Goal: Task Accomplishment & Management: Use online tool/utility

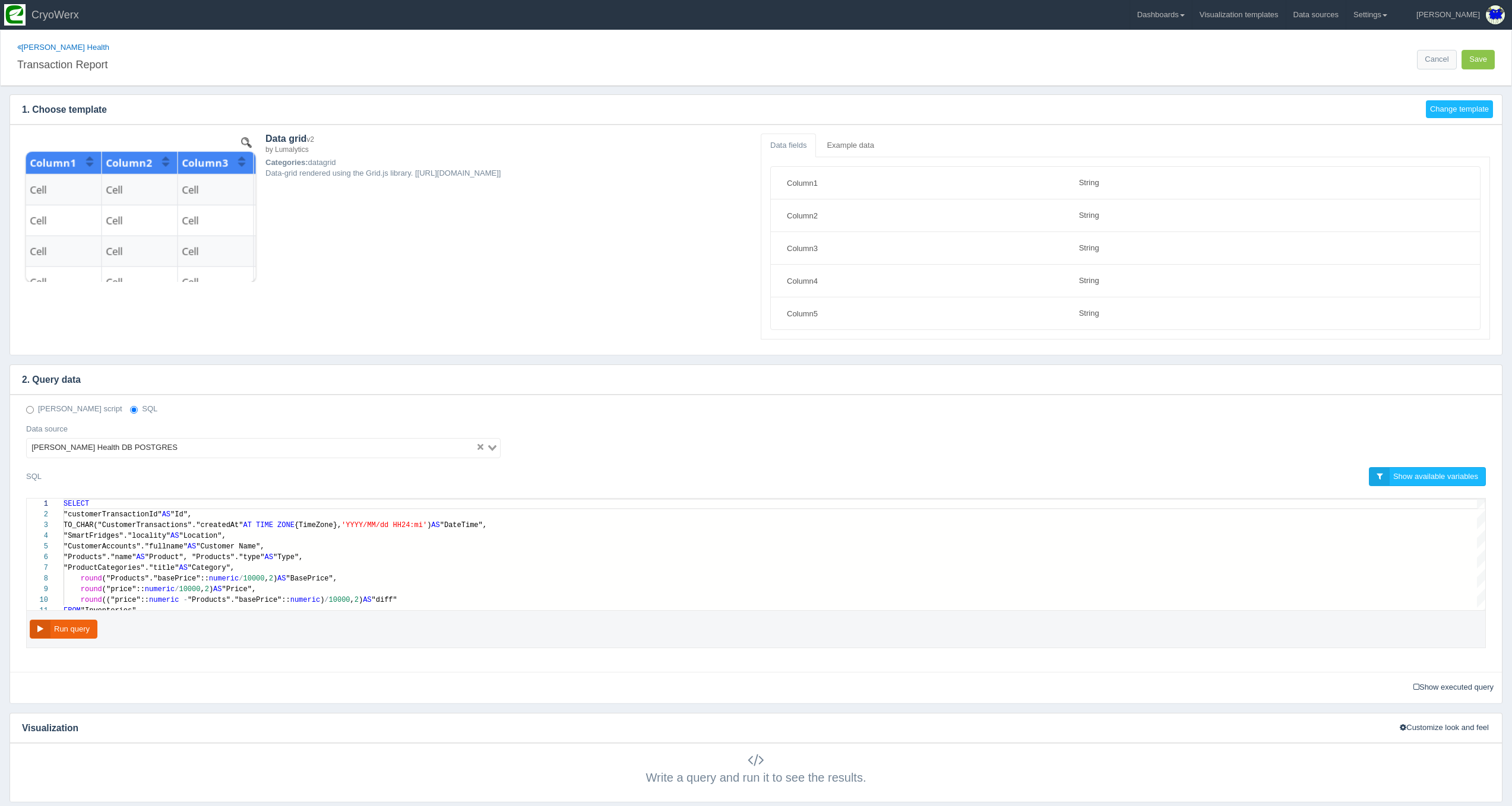
select select "string"
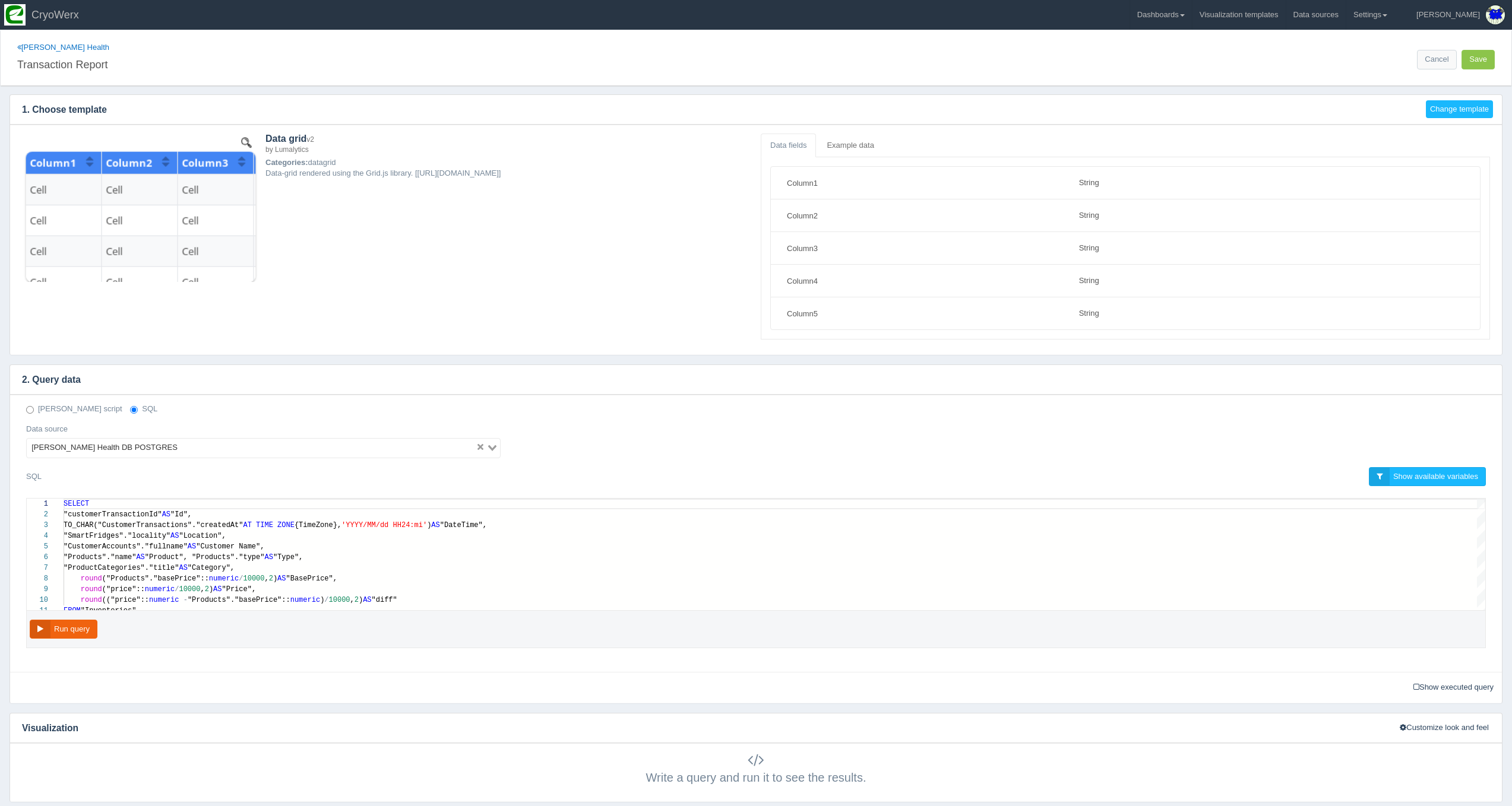
scroll to position [96, 0]
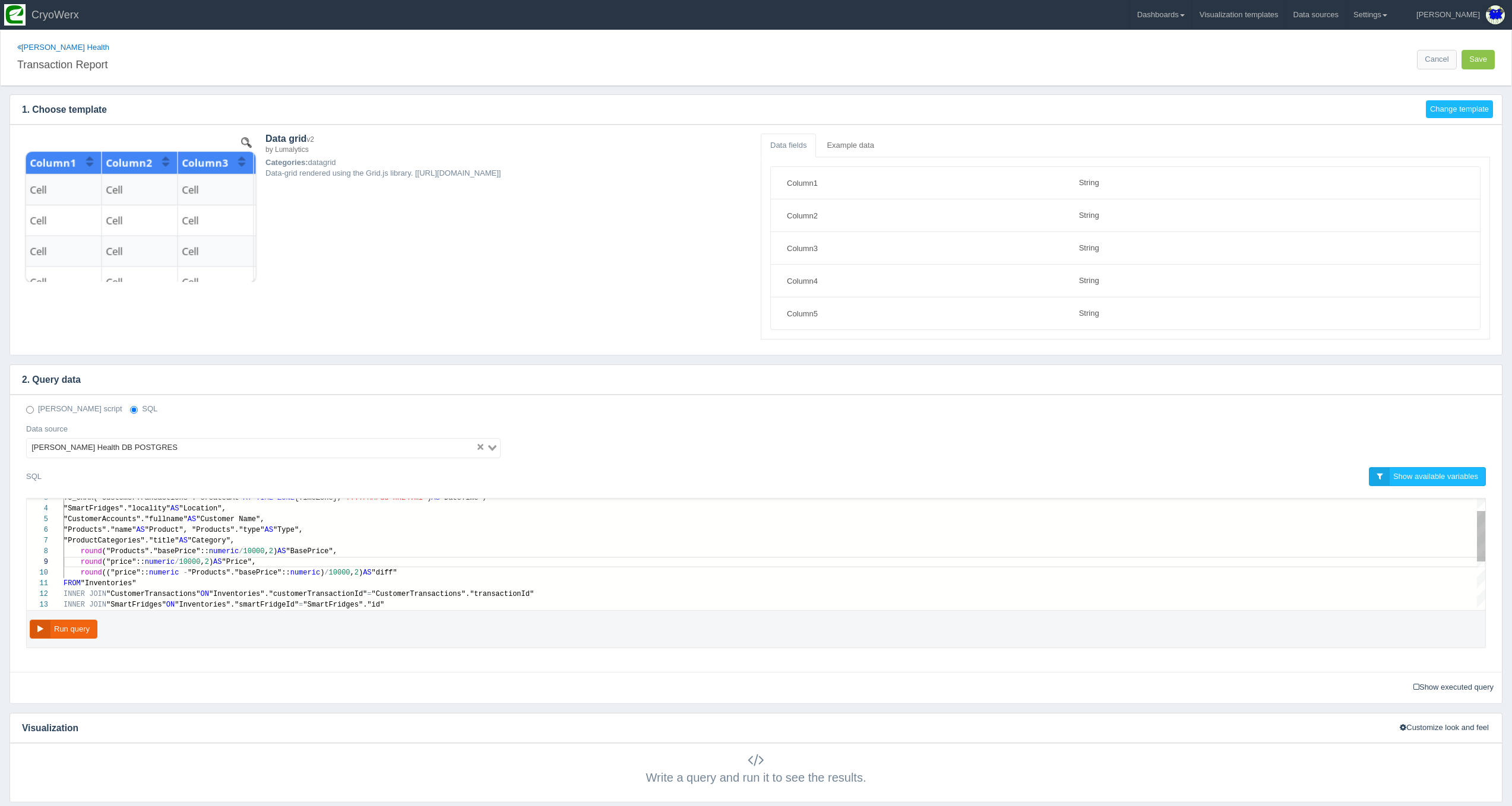
click at [422, 576] on div "round (("price":: numeric - "Products"."basePrice":: numeric ) / 10000 , 2 ) AS…" at bounding box center [774, 573] width 1422 height 11
paste textarea "MM/dd HH24:mi') AS "DateTime", "SmartFridges"."locality" AS "Location", "Custom…"
type textarea "MM/dd HH24:mi') AS "DateTime", "SmartFridges"."locality" AS "Location", "Custom…"
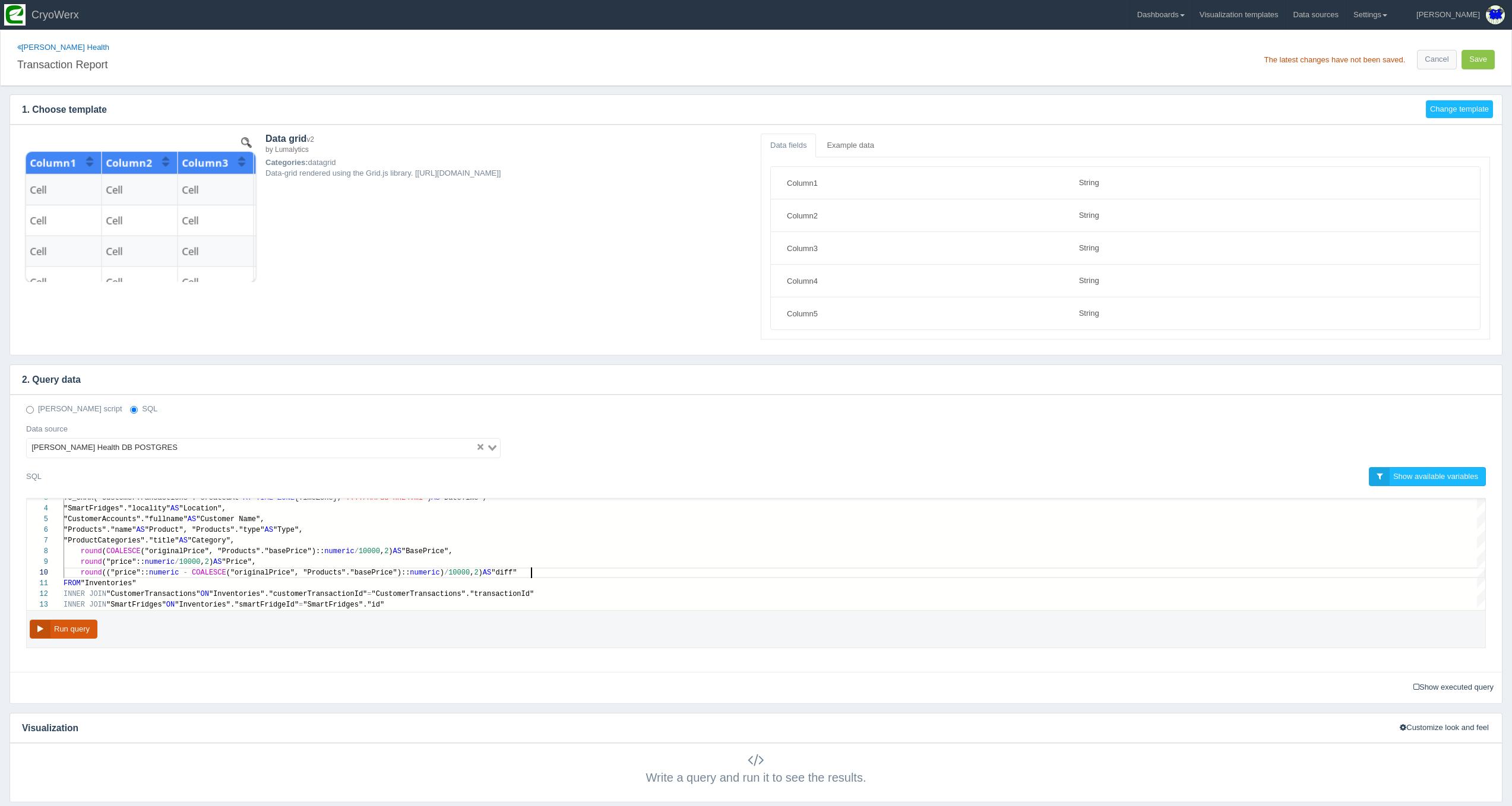
click at [87, 624] on button "Run query" at bounding box center [63, 629] width 68 height 19
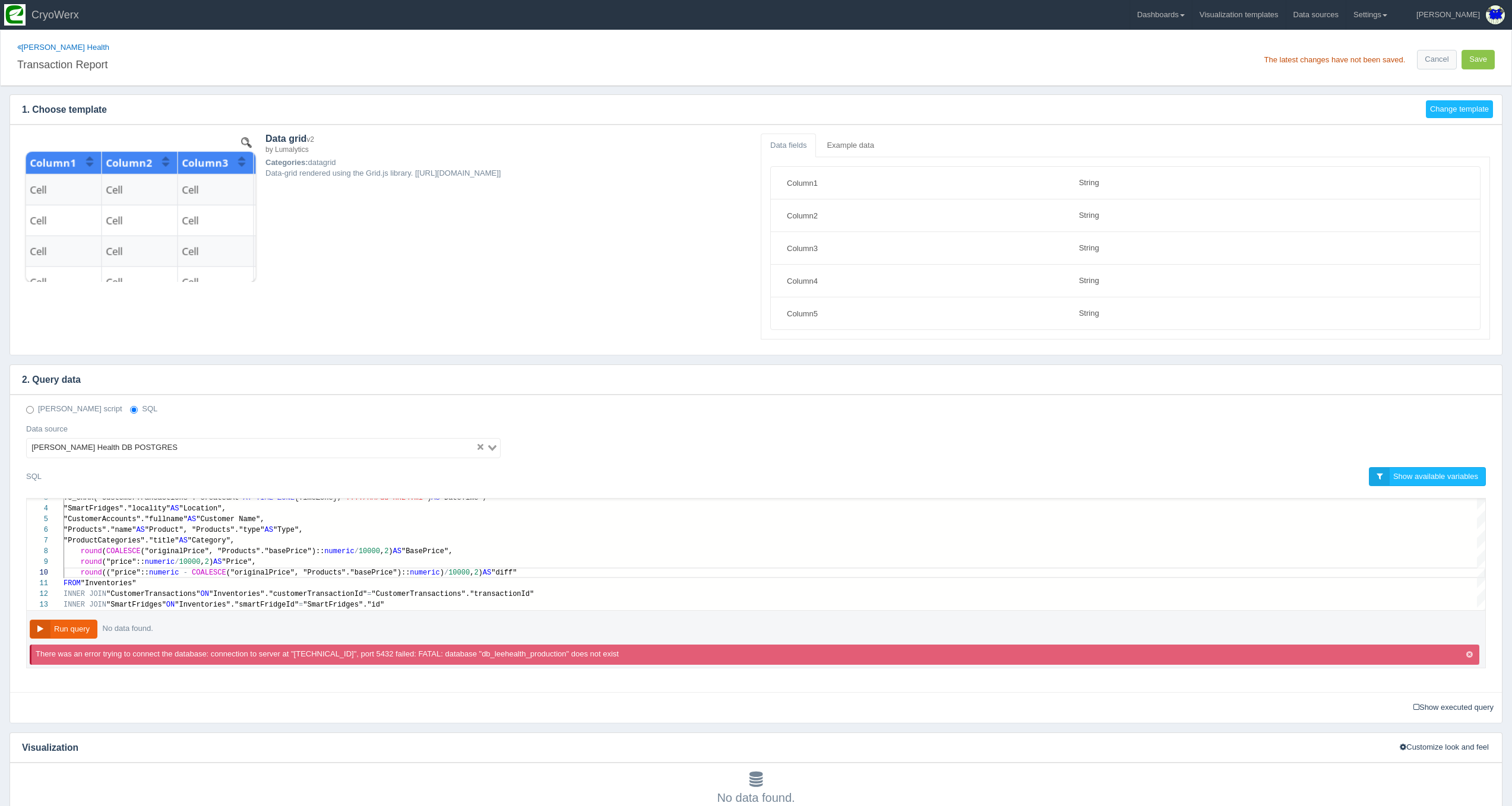
scroll to position [0, 0]
click at [87, 624] on button "Run query" at bounding box center [63, 629] width 68 height 19
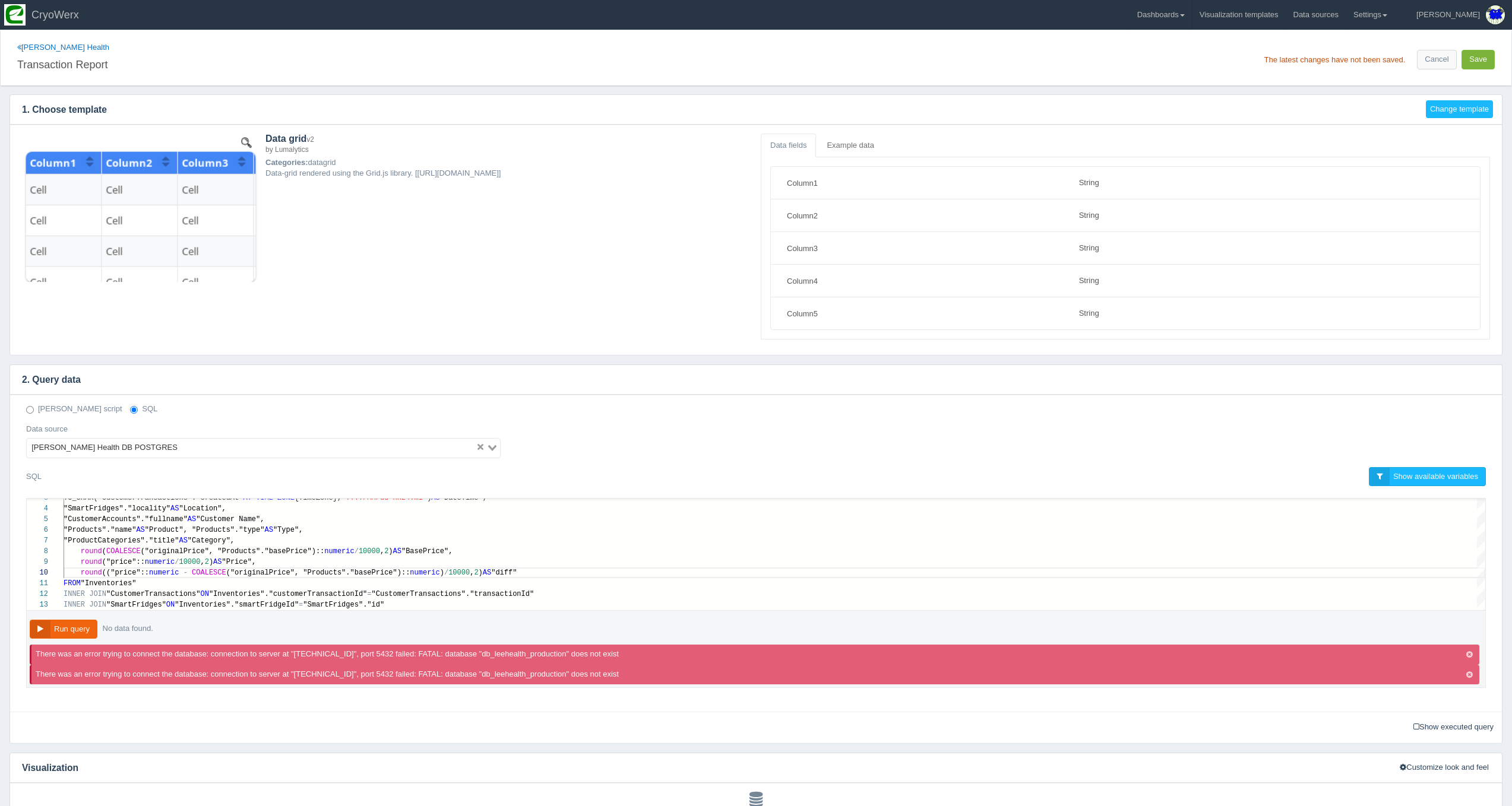
click at [1479, 59] on button "Save" at bounding box center [1477, 59] width 33 height 19
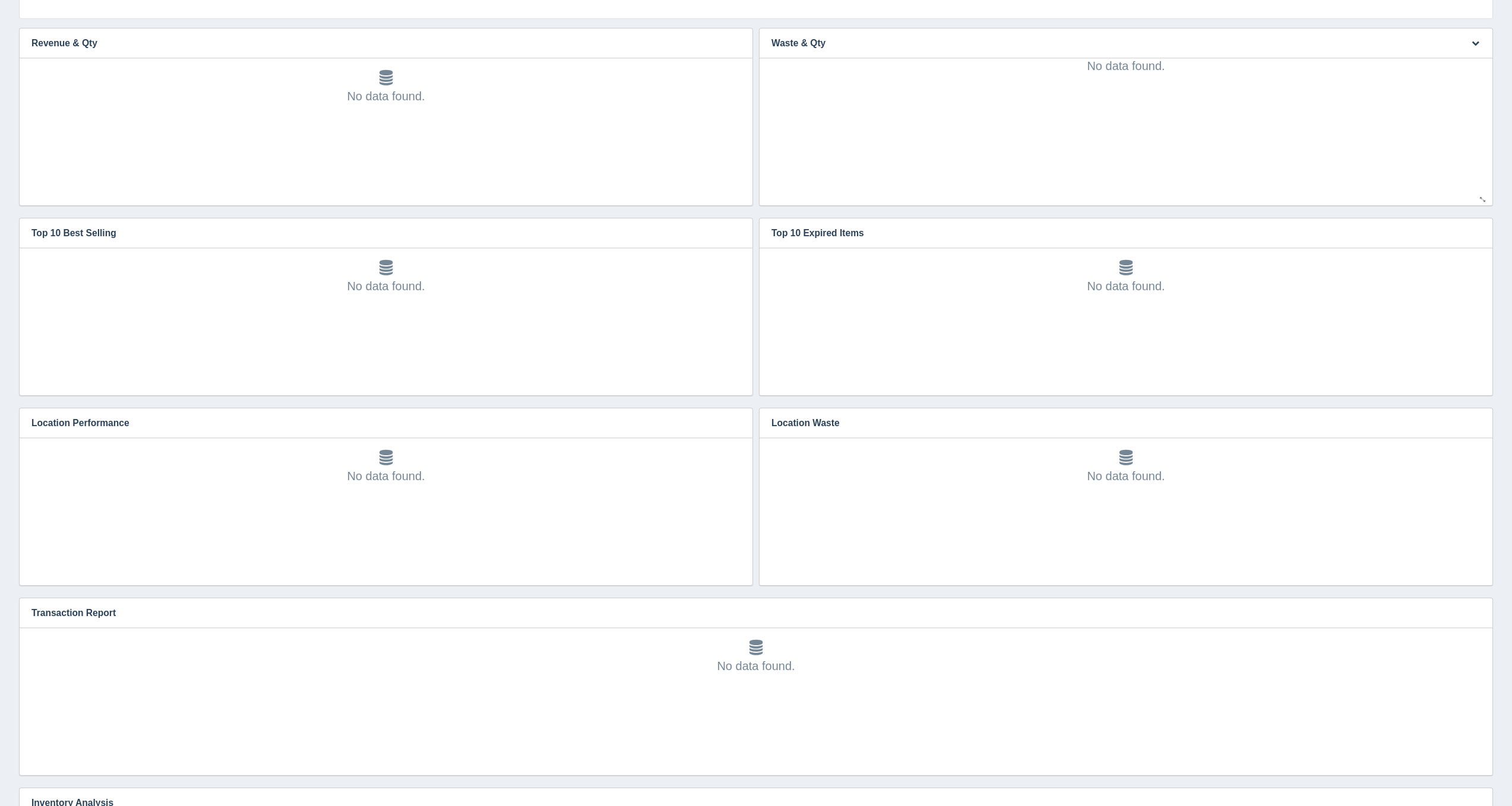
scroll to position [190, 0]
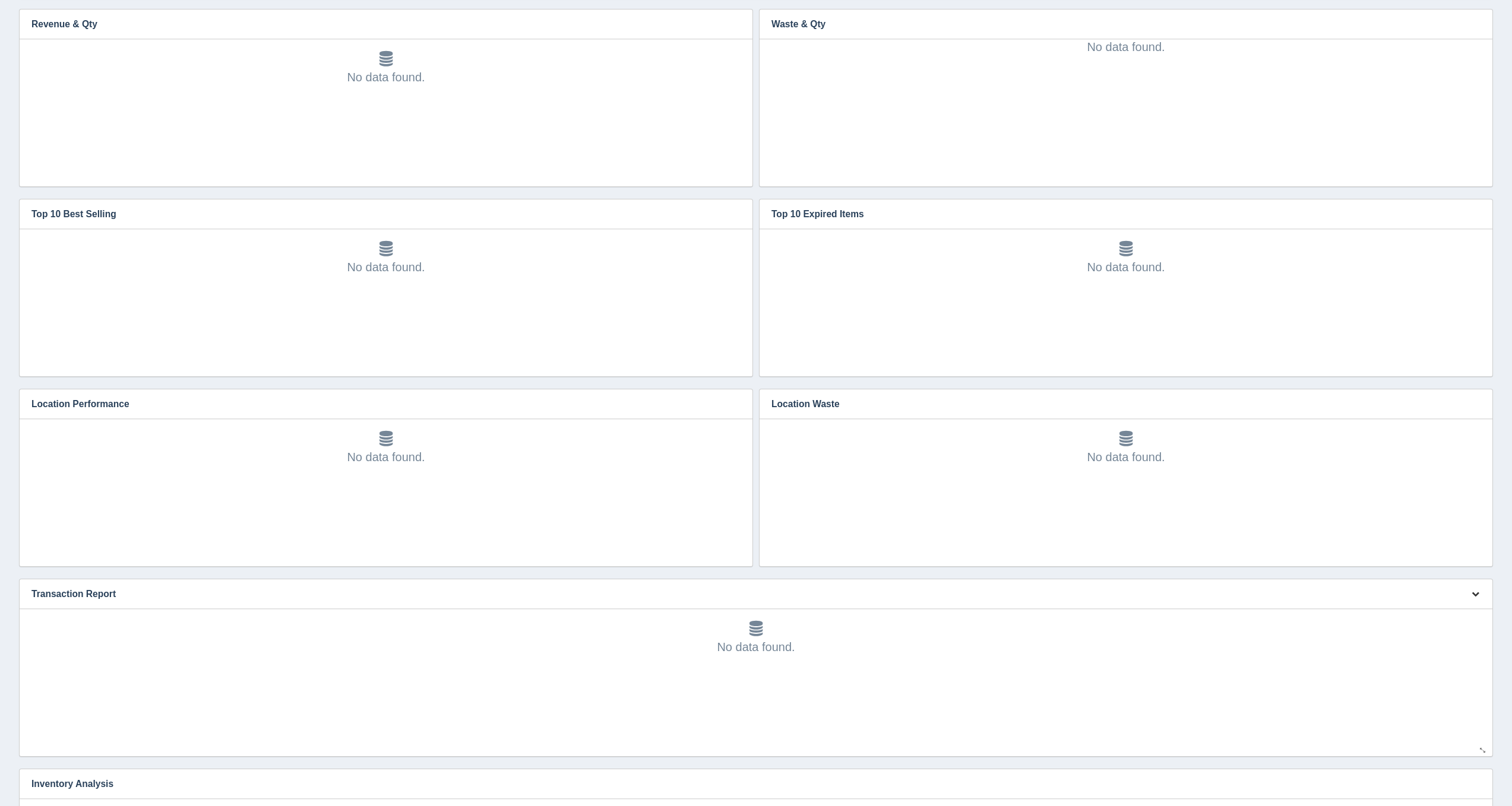
click at [1480, 593] on button "button" at bounding box center [1475, 595] width 16 height 19
click at [1439, 607] on link "Edit chart" at bounding box center [1436, 612] width 95 height 17
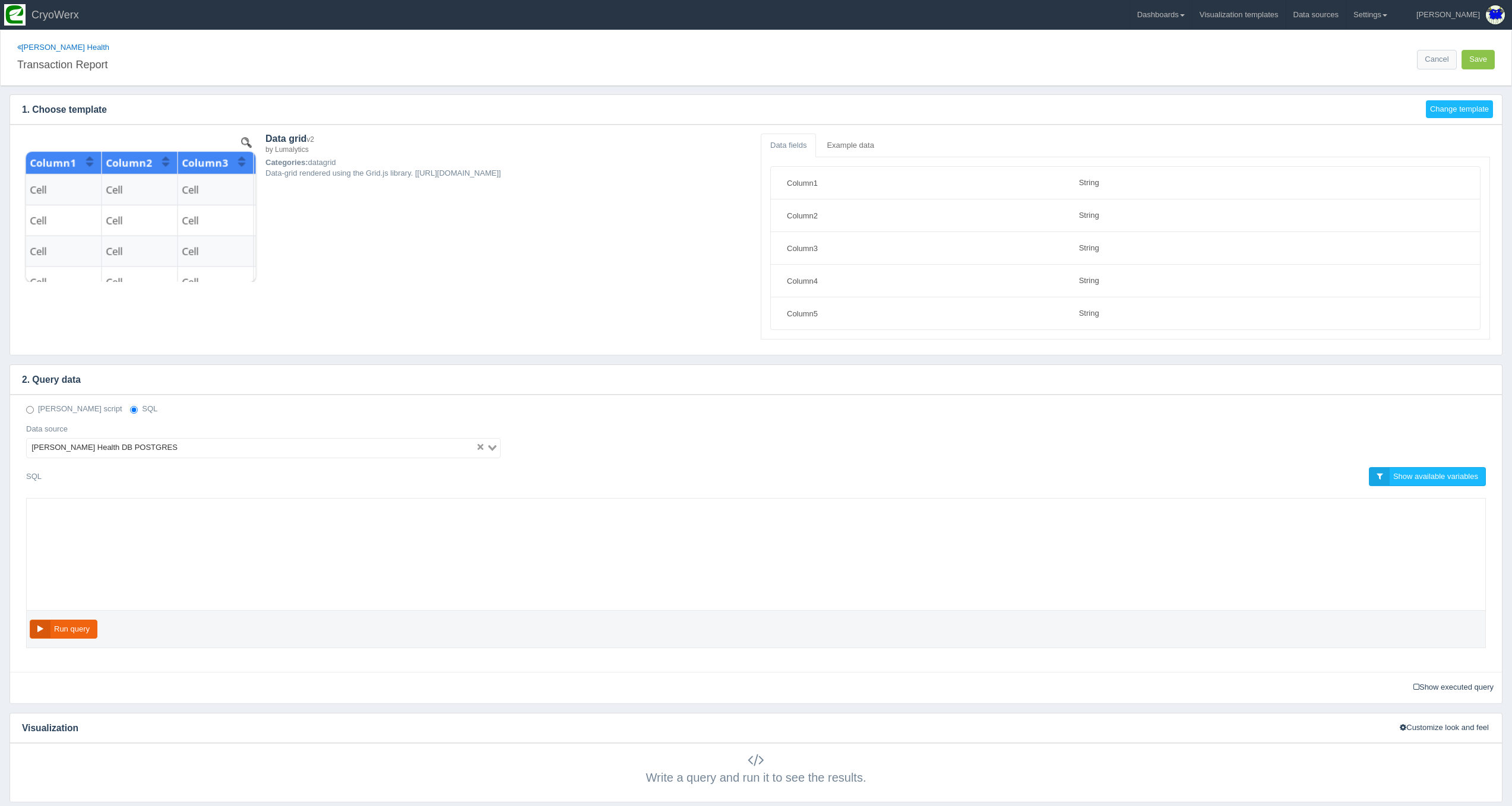
select select "string"
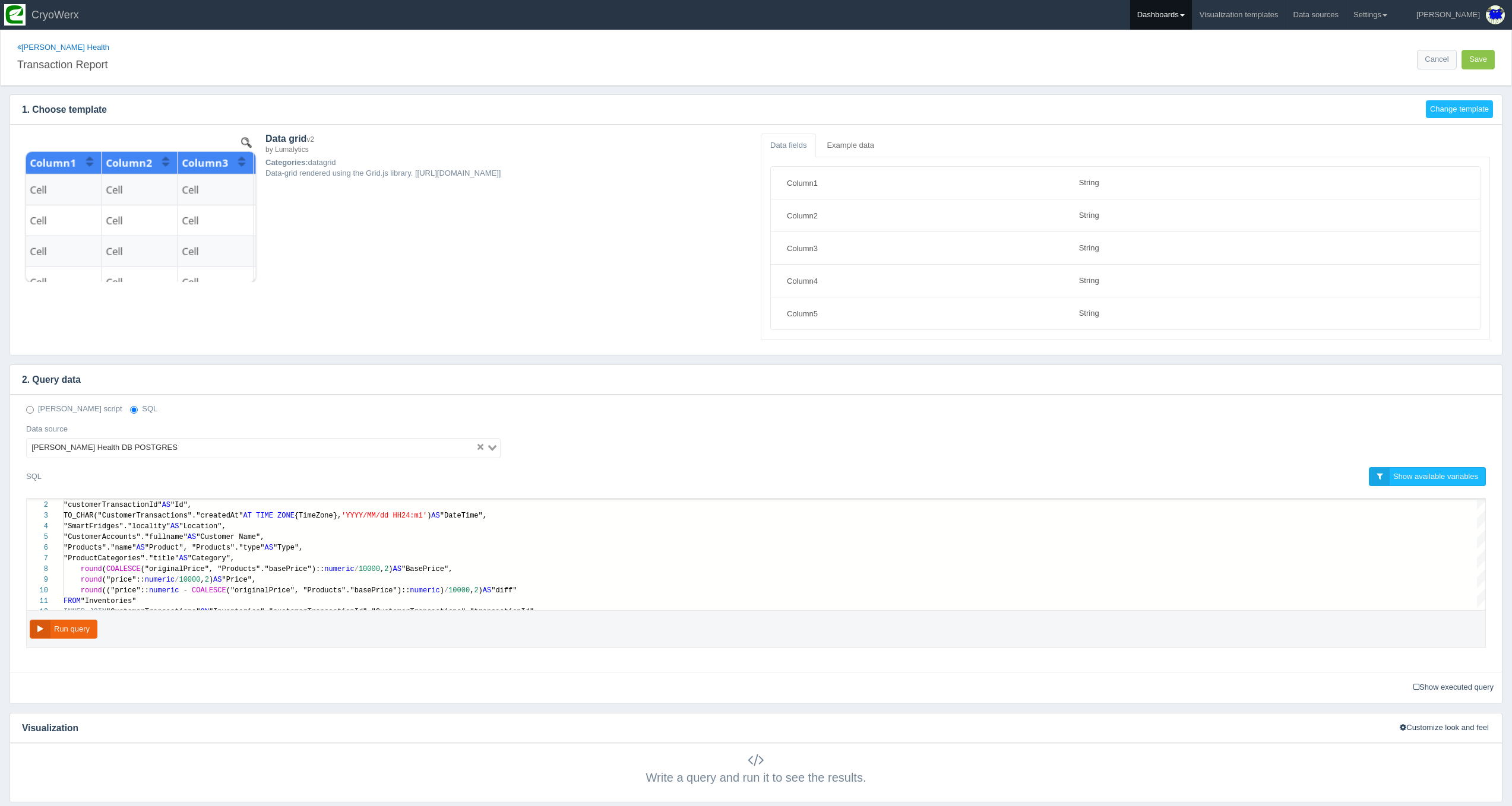
click at [1190, 15] on link "Dashboards" at bounding box center [1161, 14] width 62 height 30
click at [1207, 79] on link "CUSA" at bounding box center [1211, 78] width 160 height 23
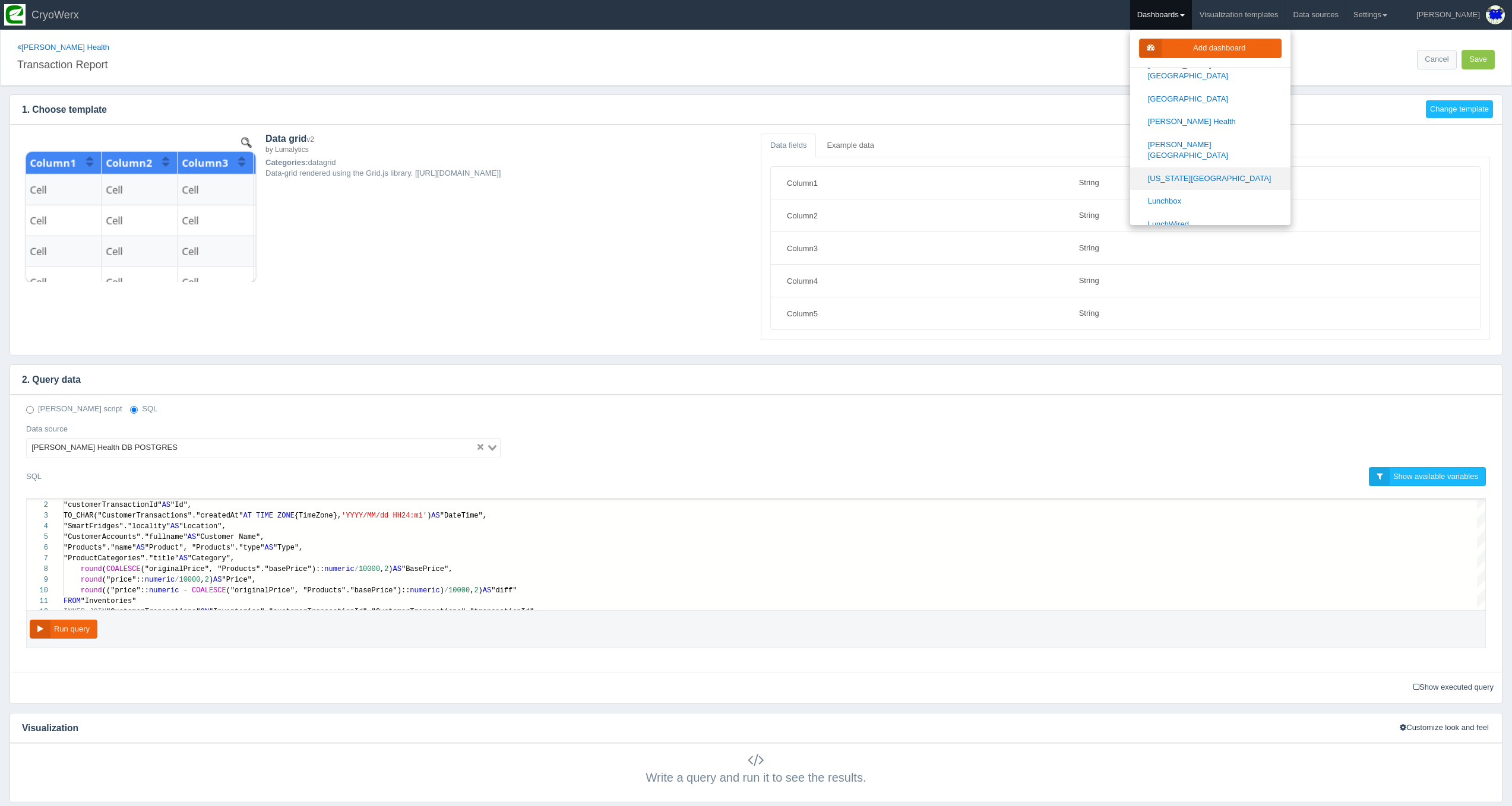
scroll to position [705, 0]
click at [1209, 129] on link "[PERSON_NAME][GEOGRAPHIC_DATA]" at bounding box center [1211, 146] width 160 height 34
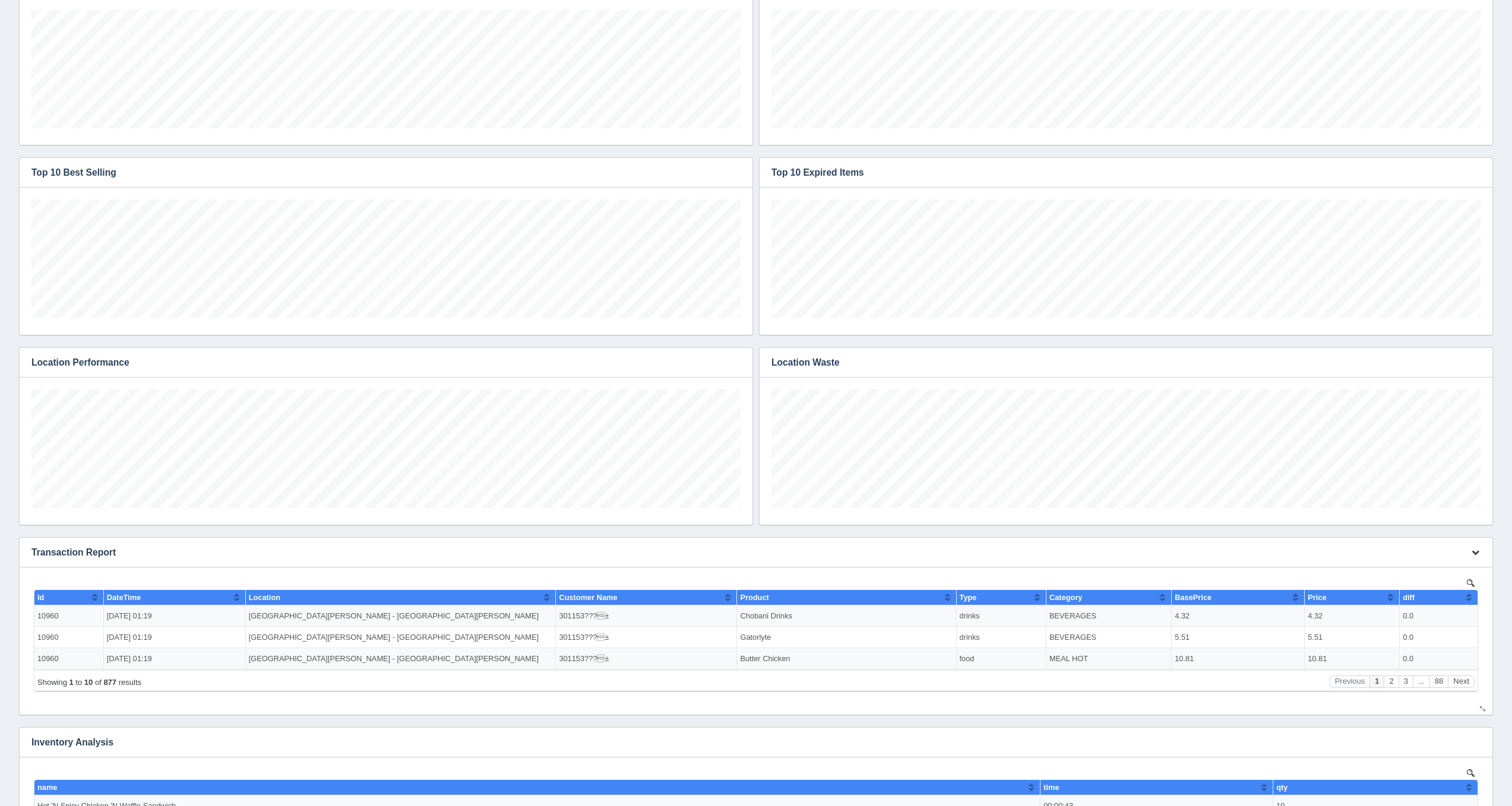
click at [1477, 554] on icon "button" at bounding box center [1475, 552] width 8 height 8
click at [1447, 570] on link "Edit chart" at bounding box center [1436, 571] width 95 height 17
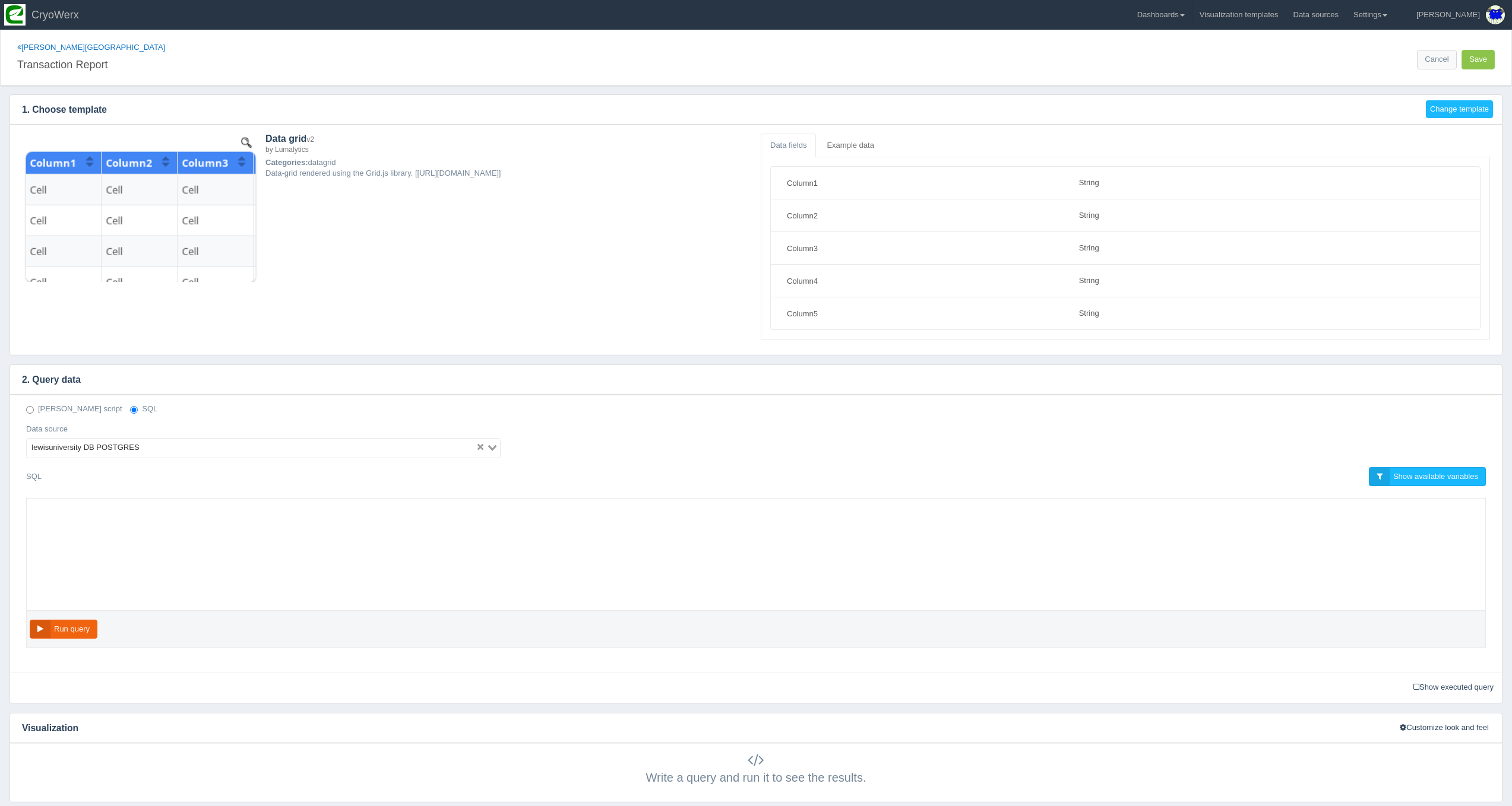
select select "string"
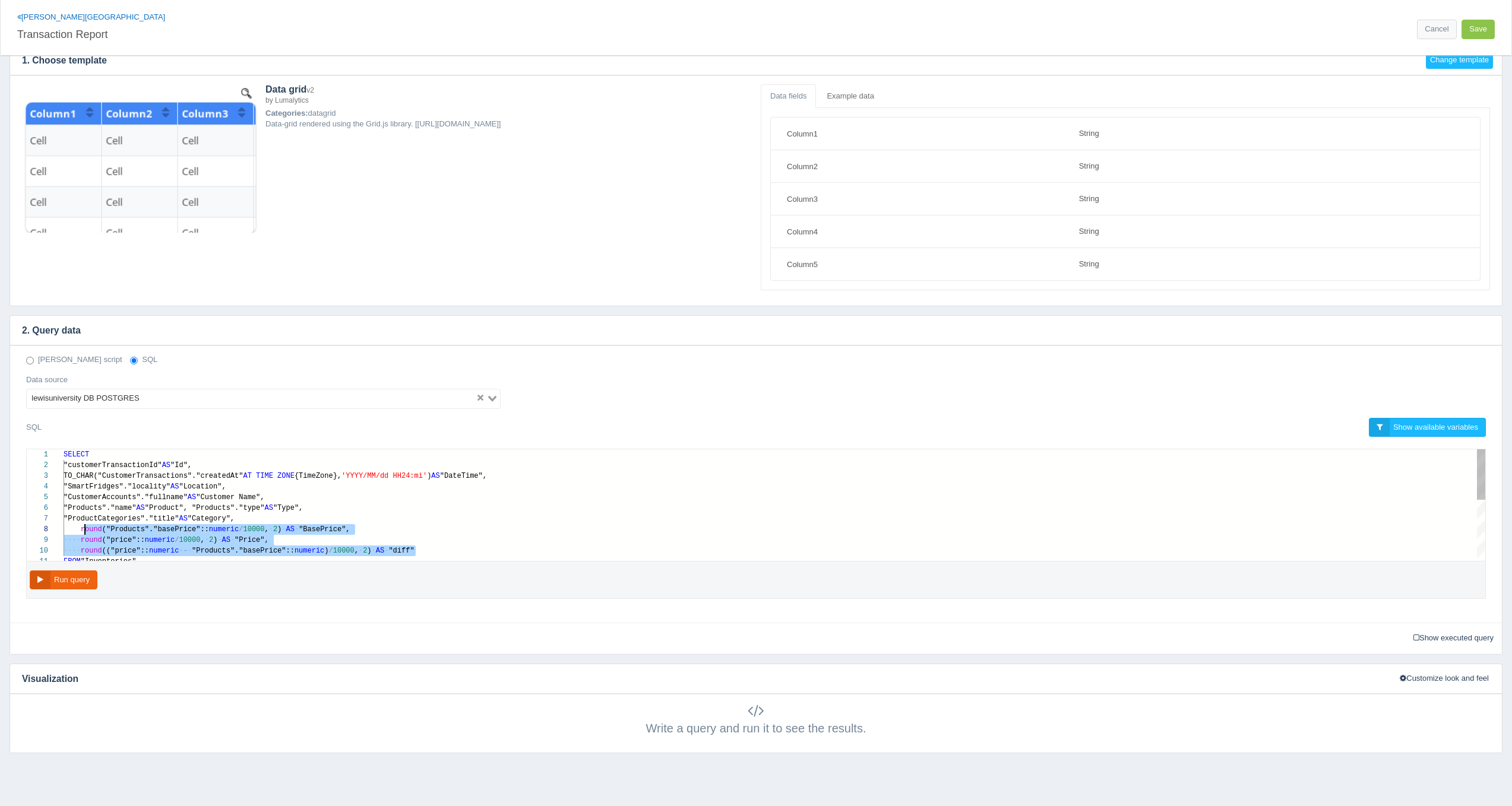
scroll to position [75, 17]
drag, startPoint x: 425, startPoint y: 552, endPoint x: 81, endPoint y: 531, distance: 344.6
paste textarea "MM/dd HH24:mi') AS "DateTime", "SmartFridges"."locality" AS "Location", "Custom…"
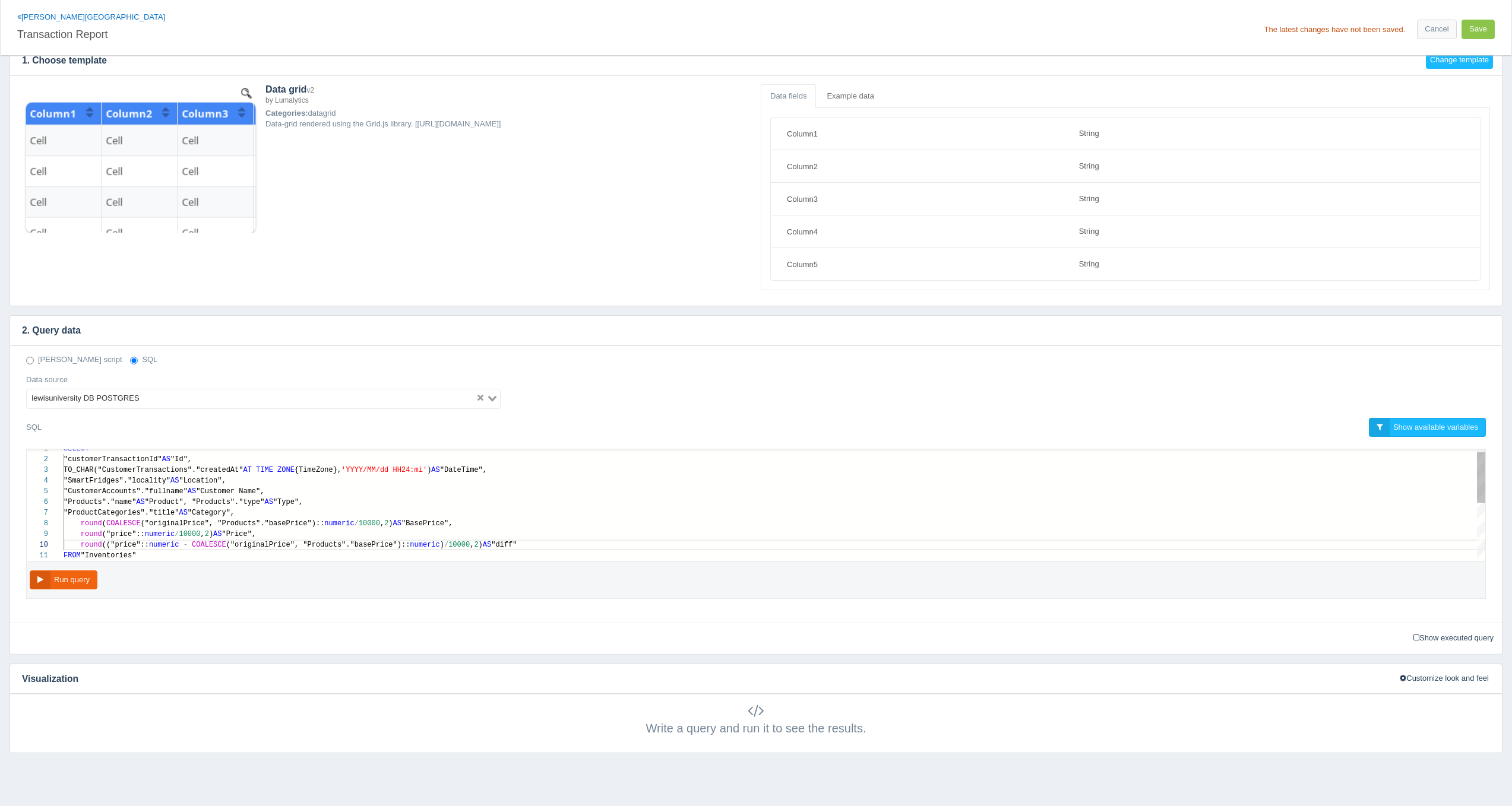
type textarea "SELECT "customerTransactionId" AS "Id", TO_CHAR("CustomerTransactions"."created…"
click at [111, 522] on span "COALESCE" at bounding box center [123, 524] width 35 height 8
click at [154, 521] on div "8 9 10 11 7 6 5 4 3 2 1 round ( COALESCE ("originalPrice", "Products"."basePric…" at bounding box center [756, 506] width 1459 height 111
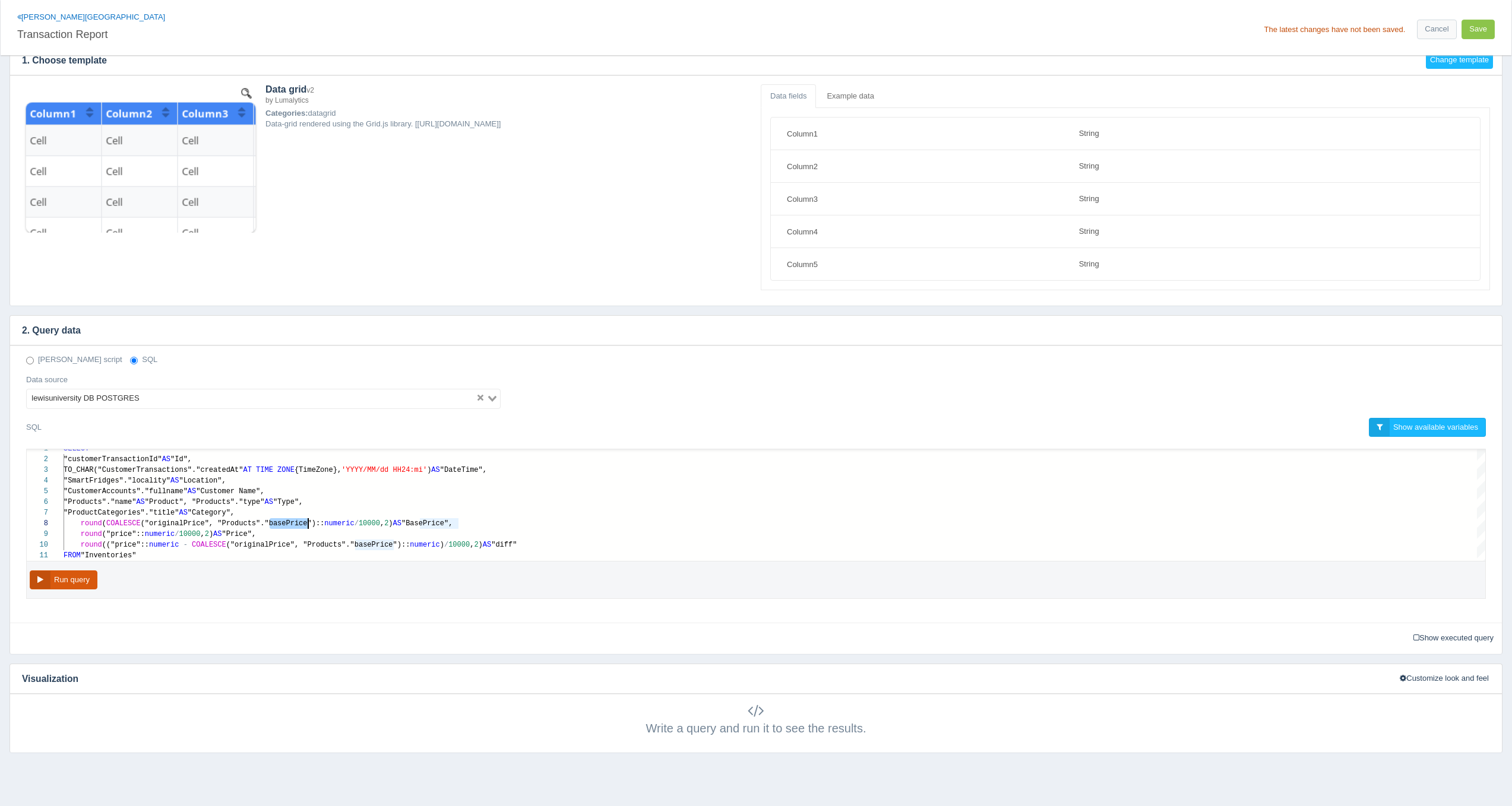
click at [89, 583] on button "Run query" at bounding box center [63, 580] width 68 height 19
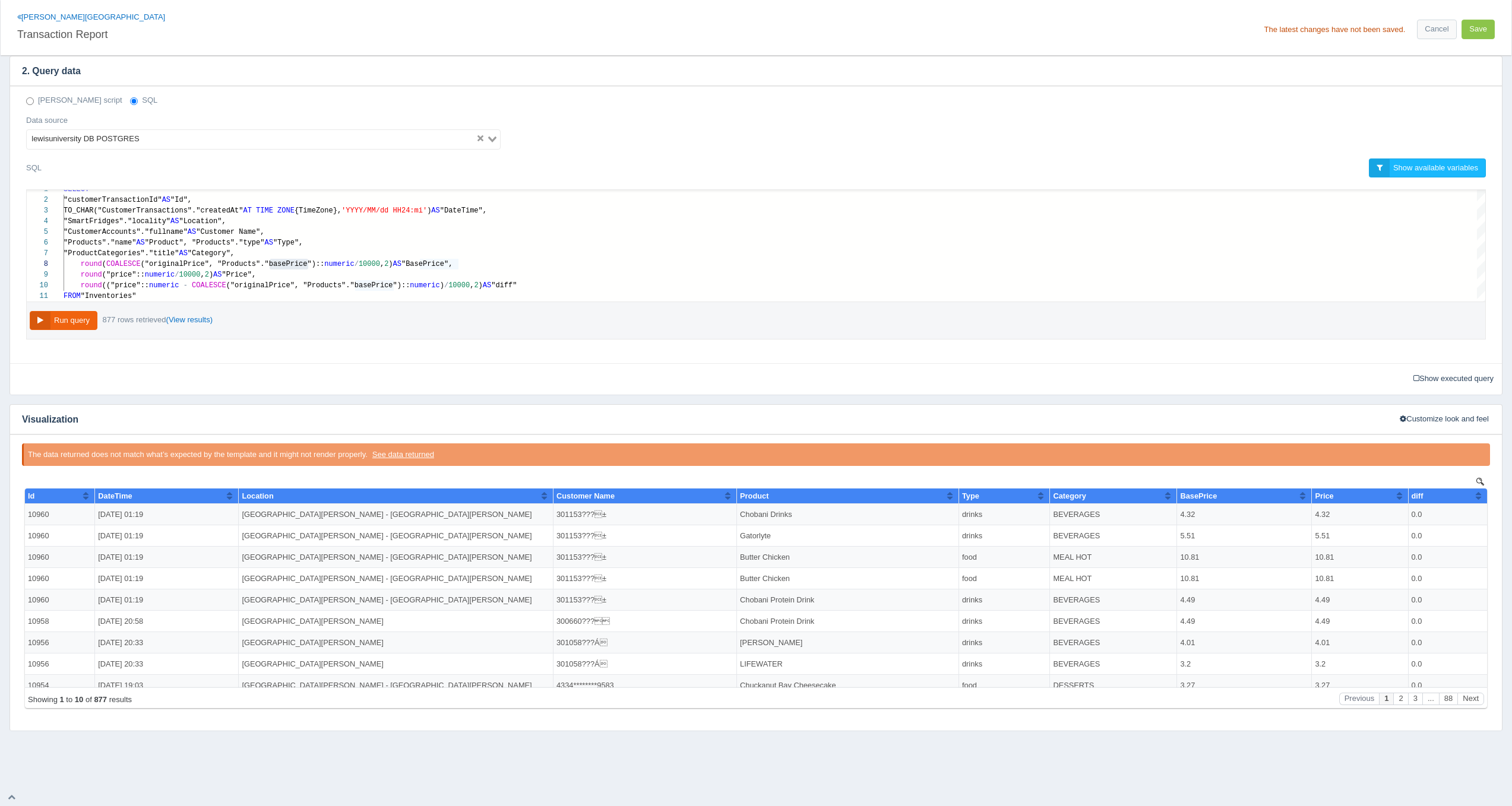
scroll to position [0, 0]
click at [63, 321] on button "Run query" at bounding box center [63, 321] width 68 height 19
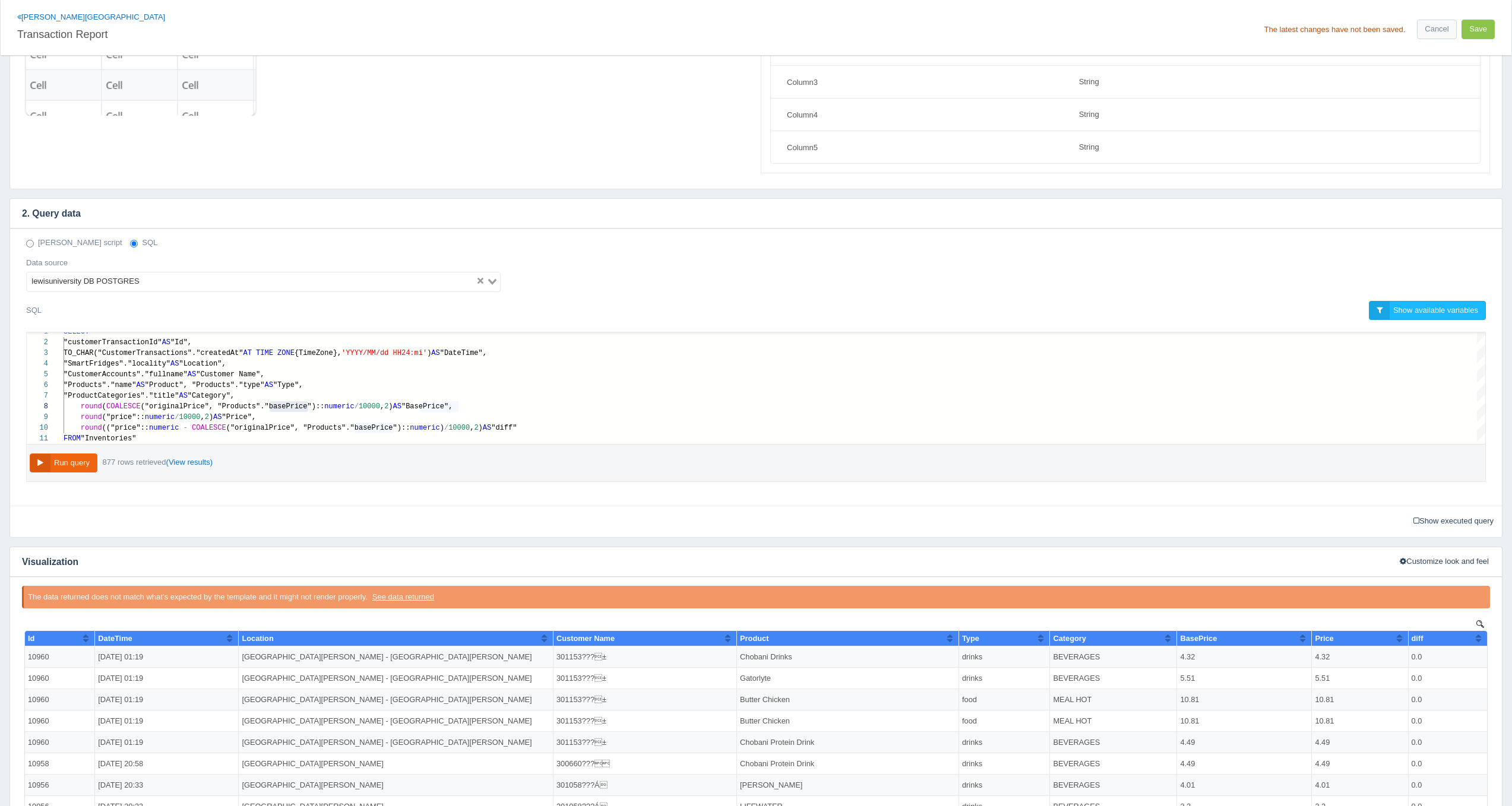
scroll to position [165, 0]
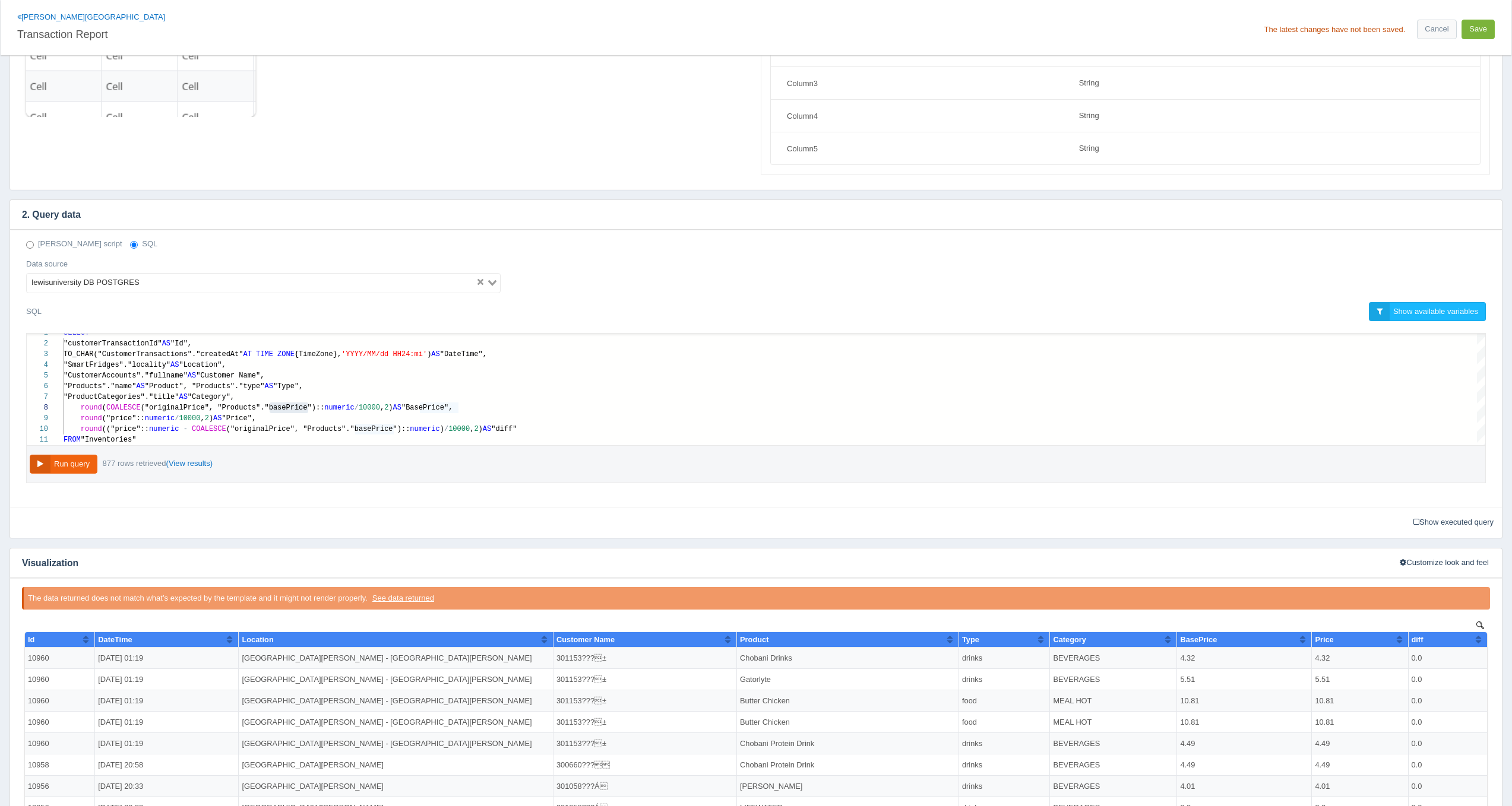
click at [1480, 35] on button "Save" at bounding box center [1477, 29] width 33 height 19
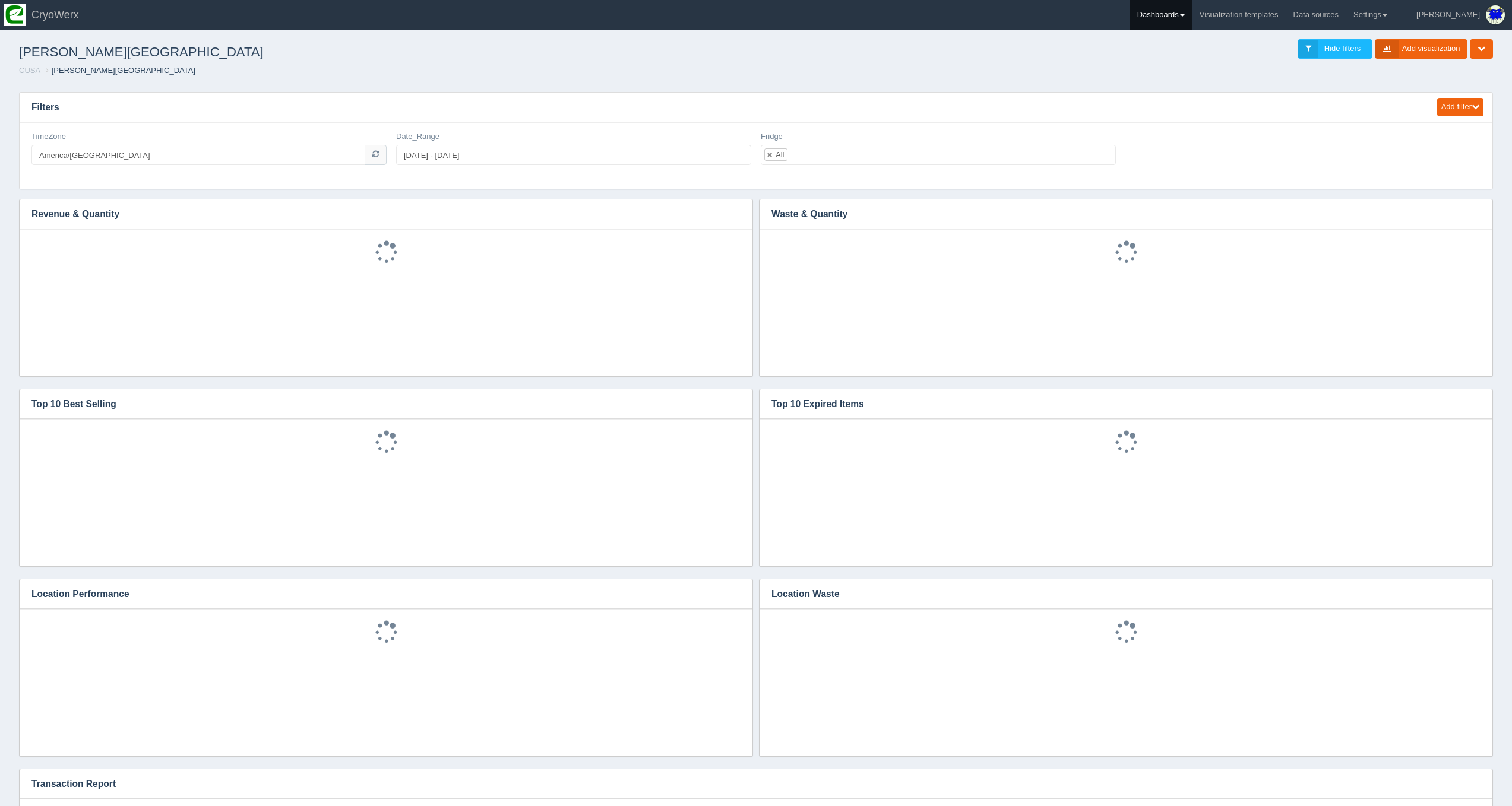
click at [1183, 27] on link "Dashboards" at bounding box center [1161, 14] width 62 height 30
click at [1214, 87] on link "CUSA" at bounding box center [1211, 78] width 160 height 23
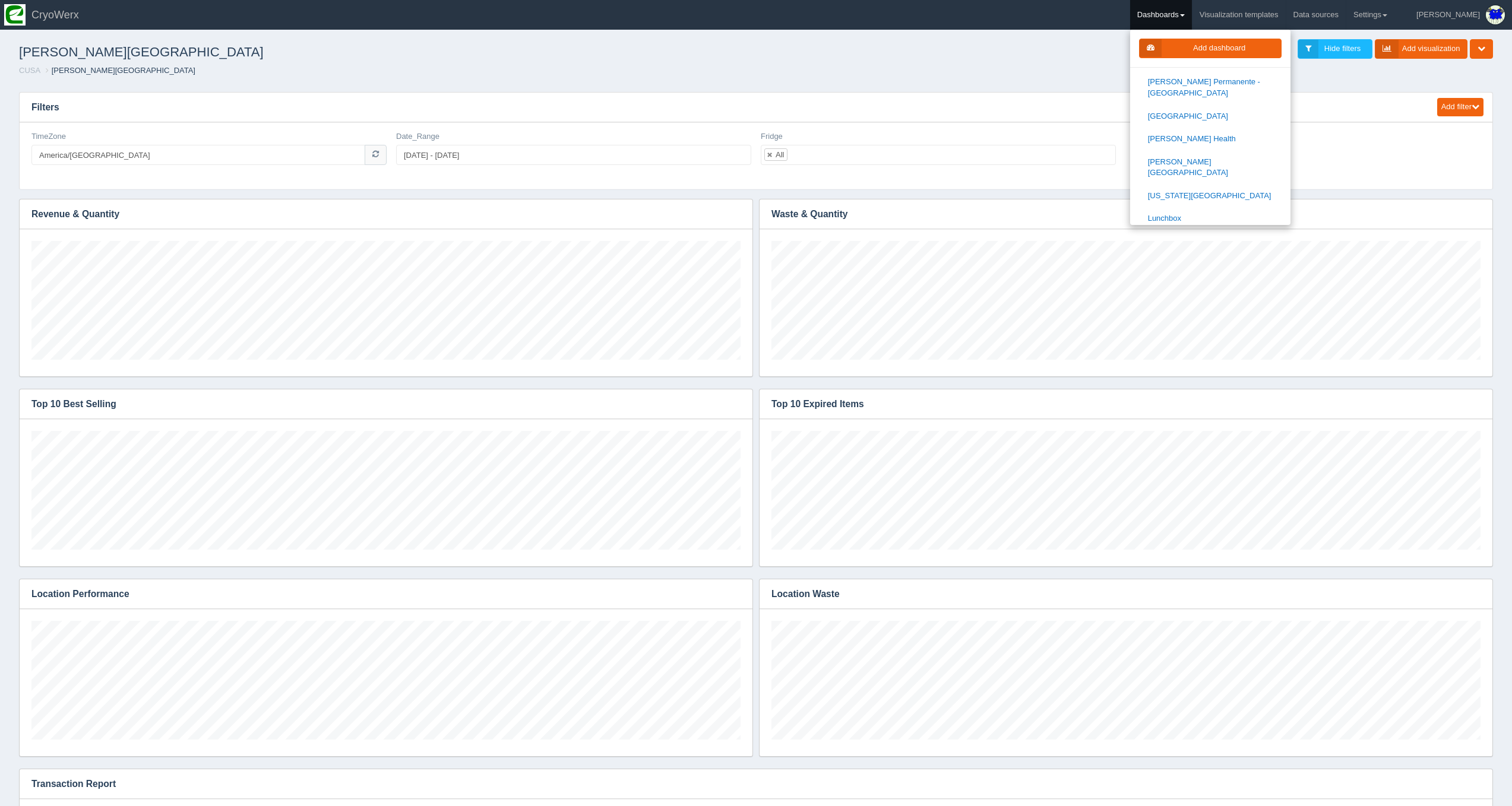
scroll to position [700, 0]
click at [1222, 169] on link "[US_STATE][GEOGRAPHIC_DATA]" at bounding box center [1211, 180] width 160 height 23
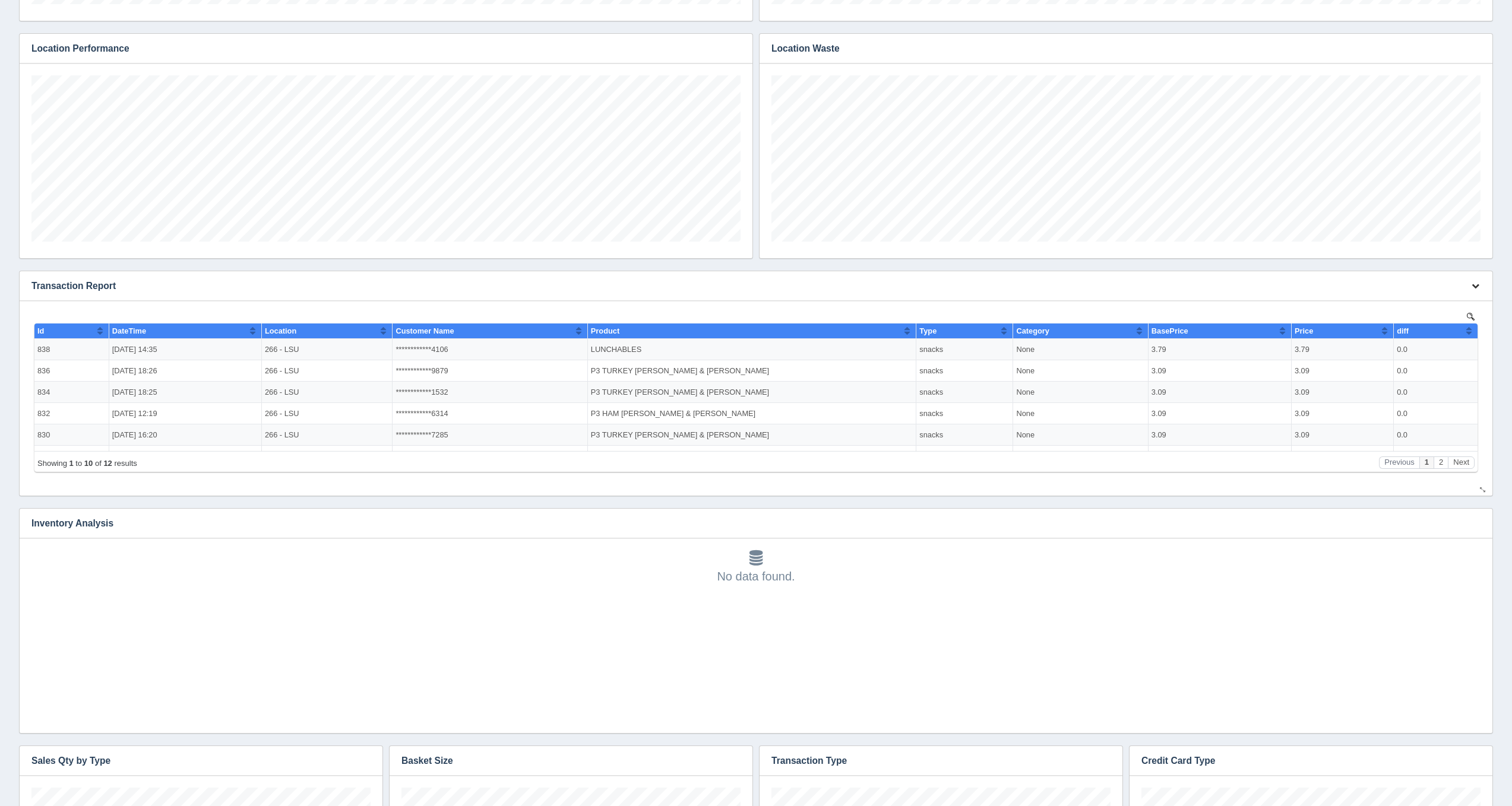
click at [1480, 287] on button "button" at bounding box center [1475, 287] width 16 height 19
click at [1446, 306] on link "Edit chart" at bounding box center [1436, 304] width 95 height 17
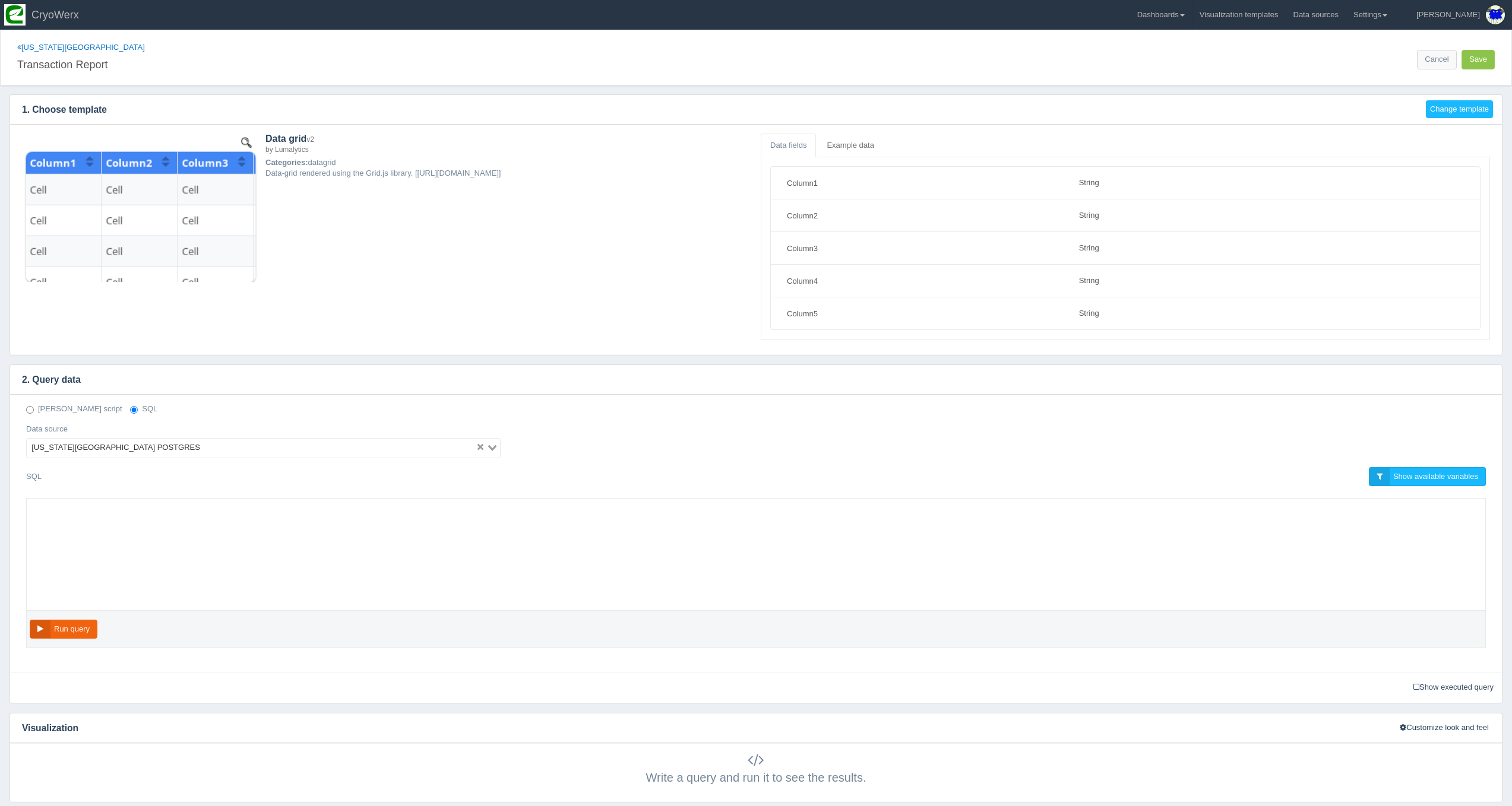
select select "string"
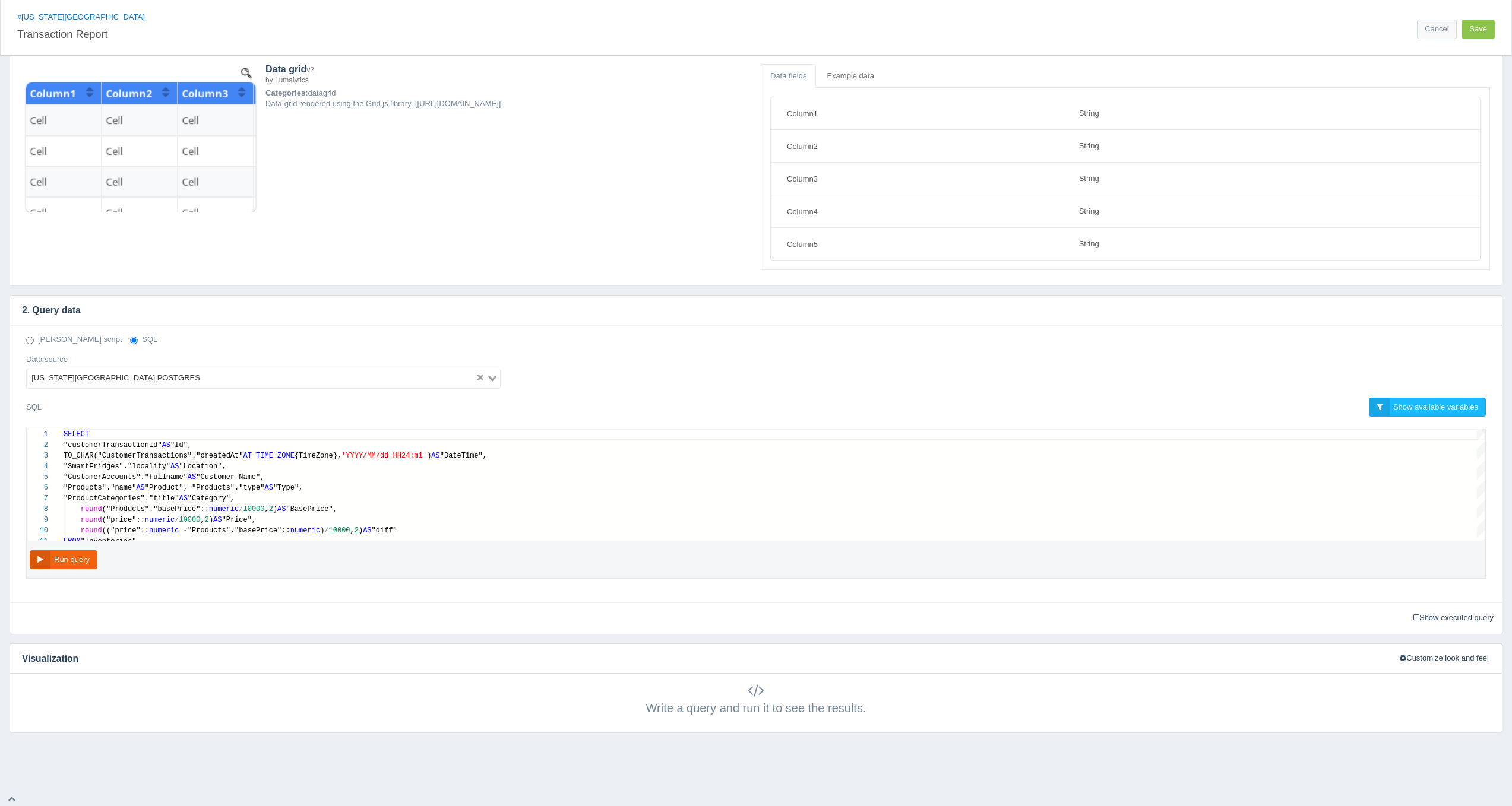
scroll to position [69, 0]
click at [484, 521] on div "round ("price":: numeric / 10000 , 2 ) AS "Price"," at bounding box center [774, 521] width 1422 height 11
drag, startPoint x: 485, startPoint y: 531, endPoint x: 485, endPoint y: 520, distance: 11.0
click at [485, 531] on div "round (("price":: numeric - "Products"."basePrice":: numeric ) / 10000 , 2 ) AS…" at bounding box center [774, 531] width 1422 height 11
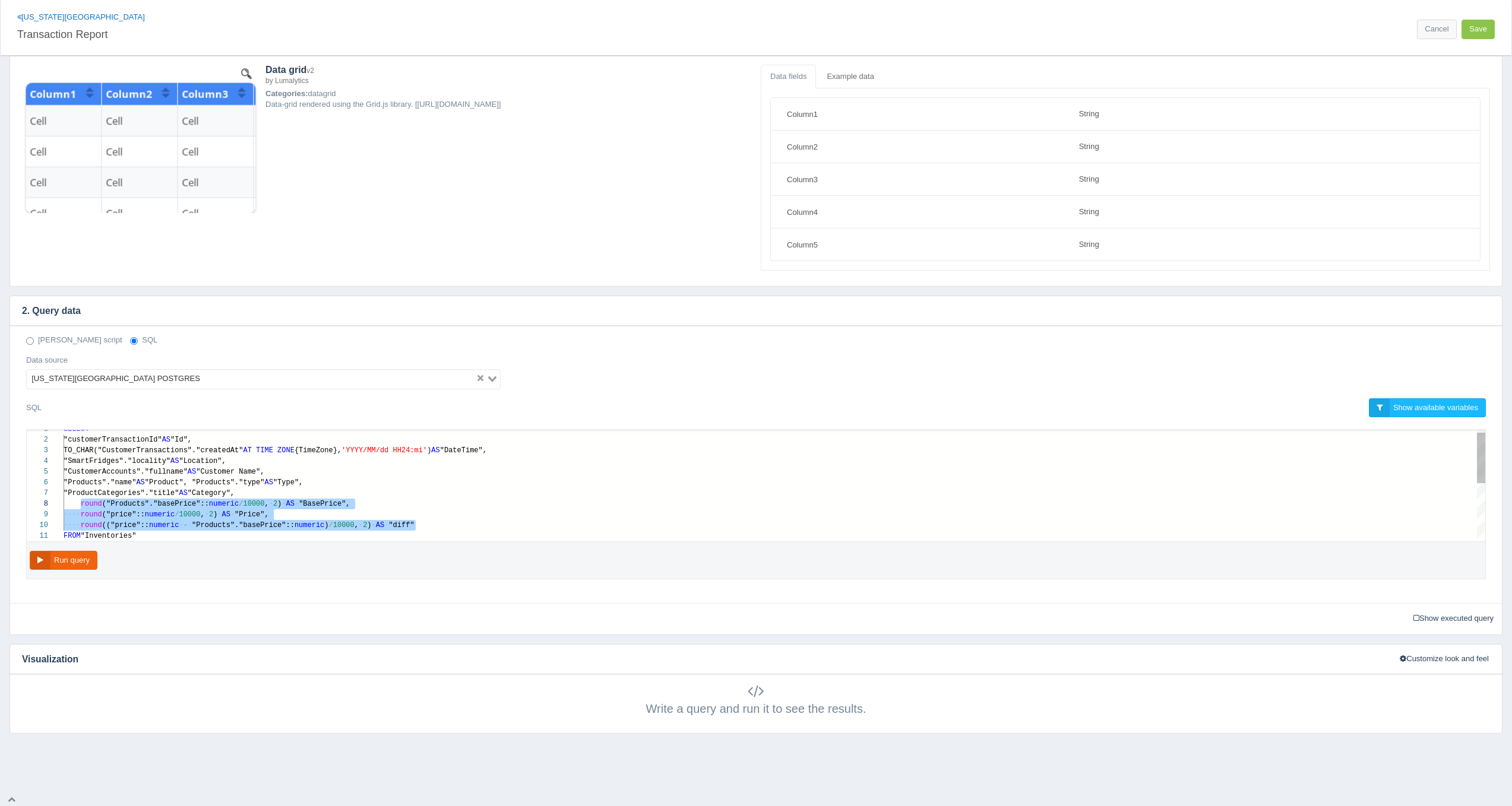
paste textarea "MM/dd HH24:mi') AS "DateTime", "SmartFridges"."locality" AS "Location", "Custom…"
type textarea "MM/dd HH24:mi') AS "DateTime", "SmartFridges"."locality" AS "Location", "Custom…"
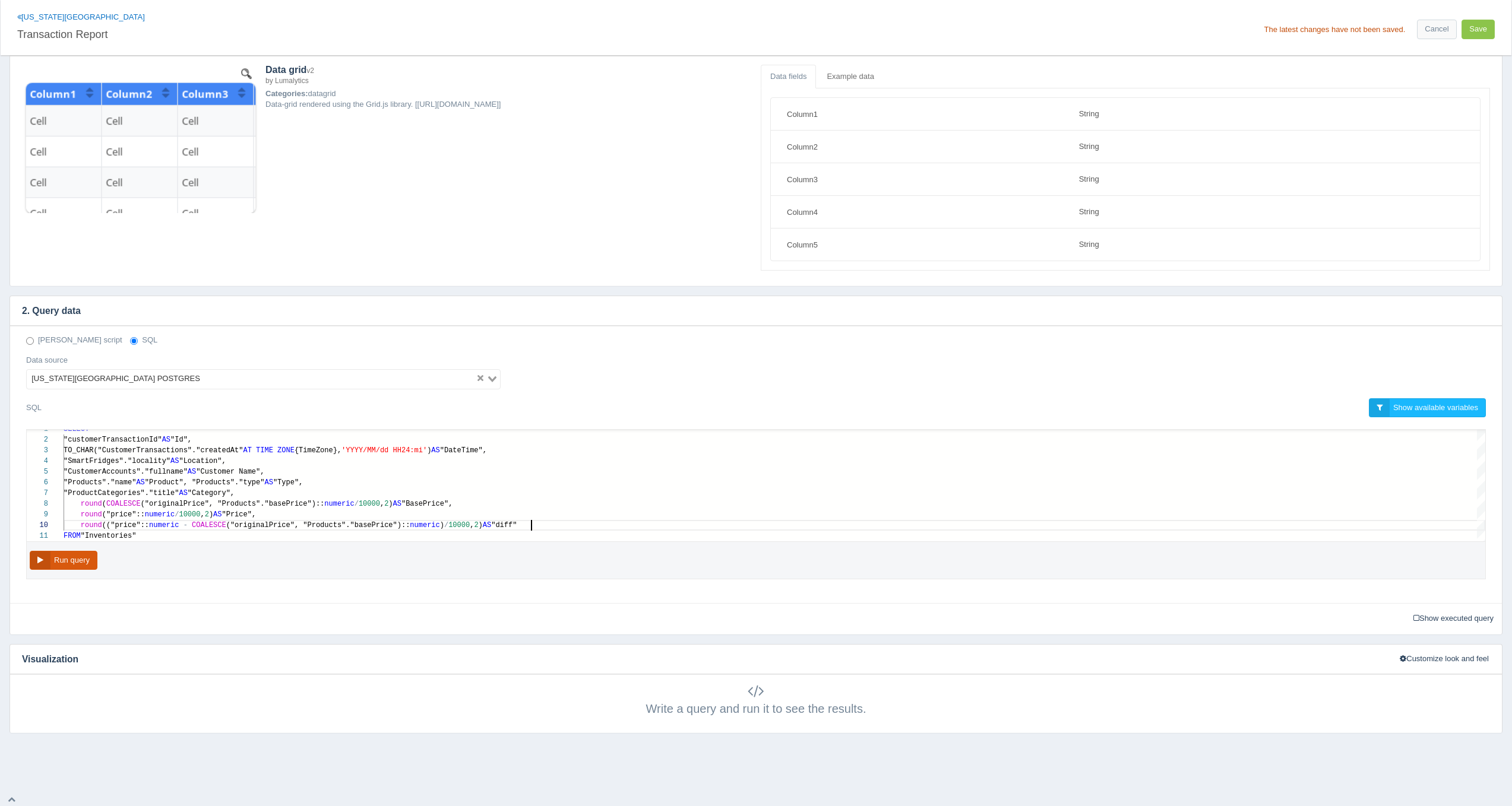
click at [81, 560] on button "Run query" at bounding box center [63, 560] width 68 height 19
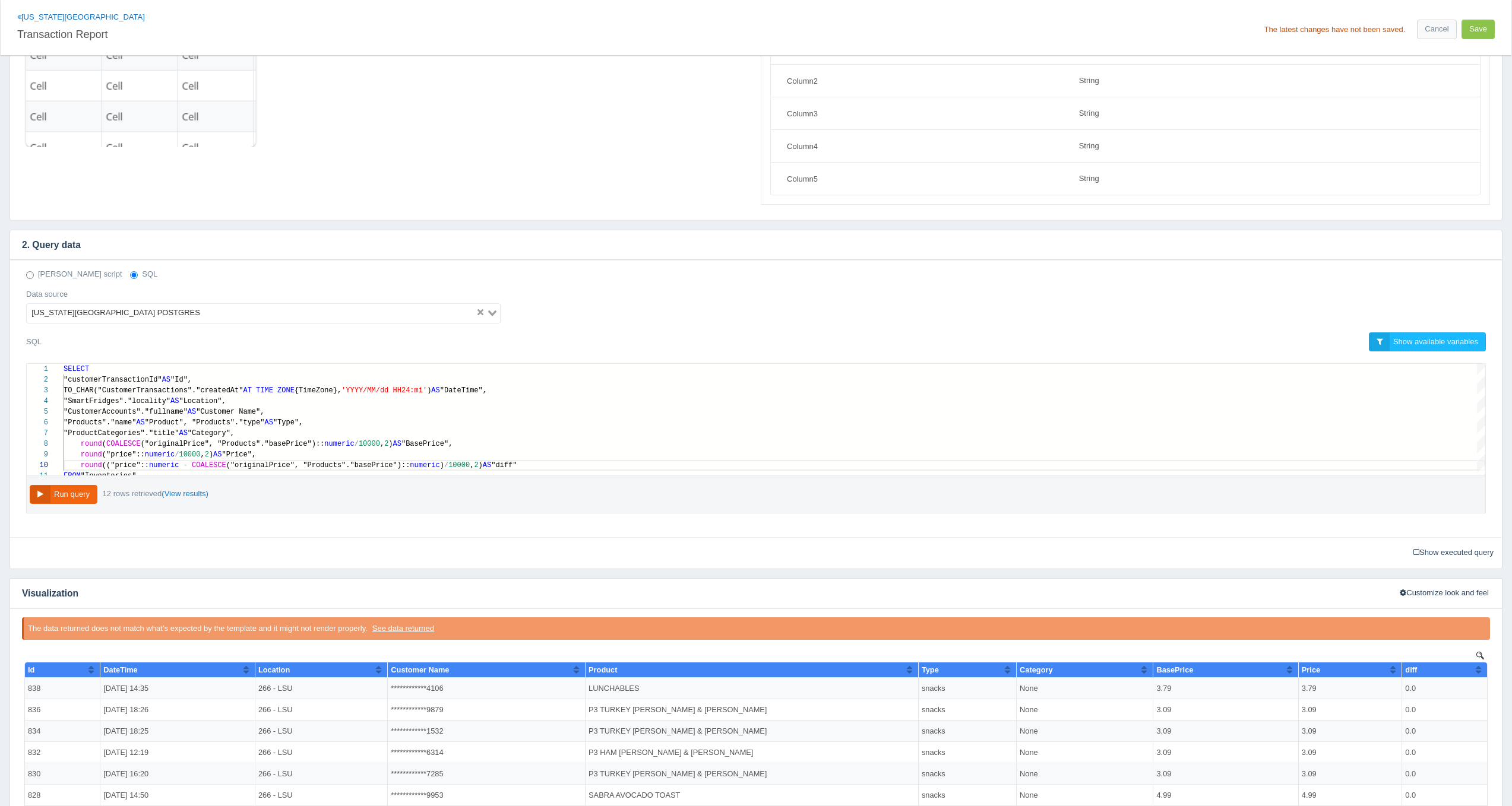
scroll to position [127, 0]
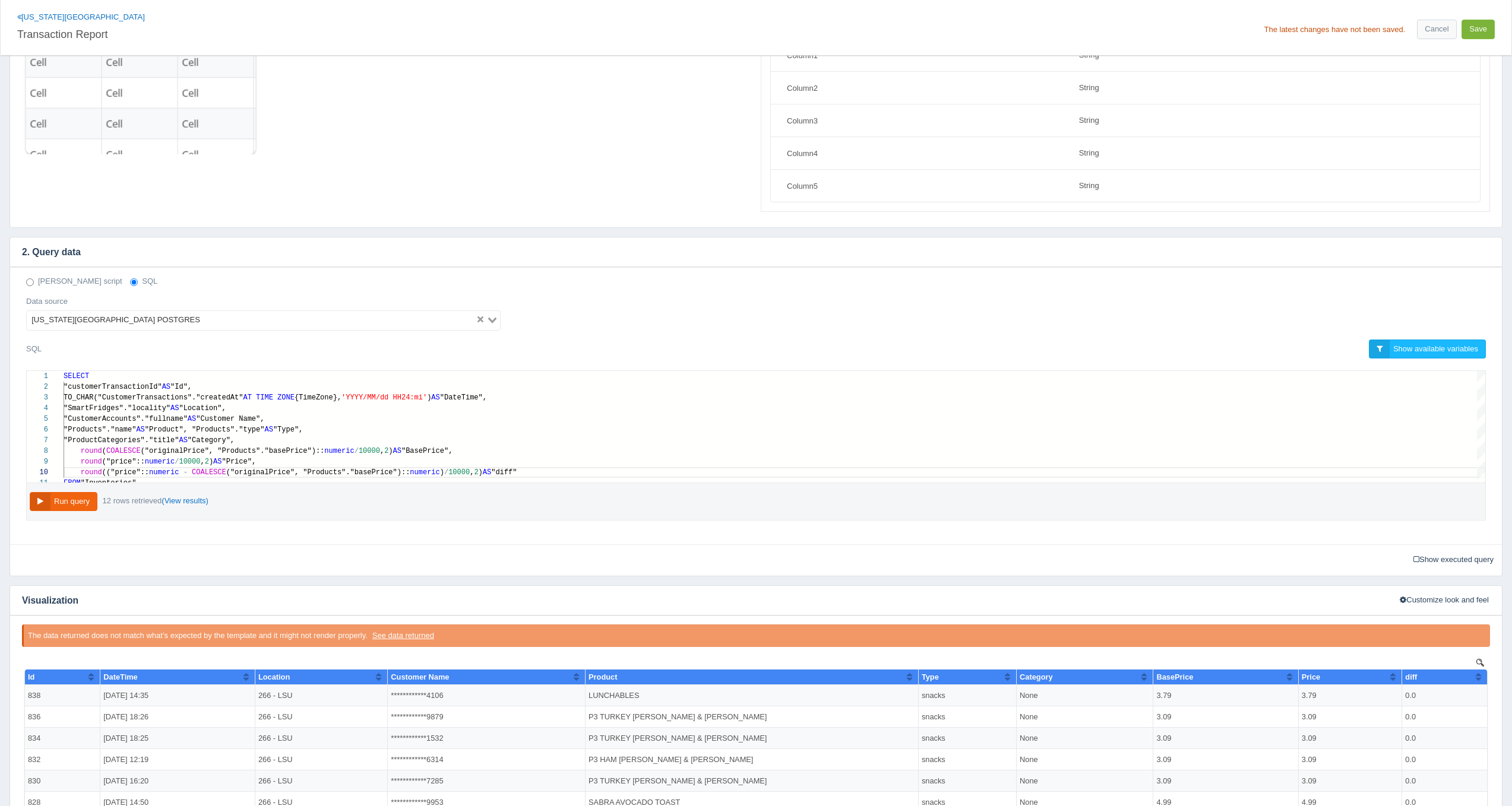
click at [1477, 21] on button "Save" at bounding box center [1477, 29] width 33 height 19
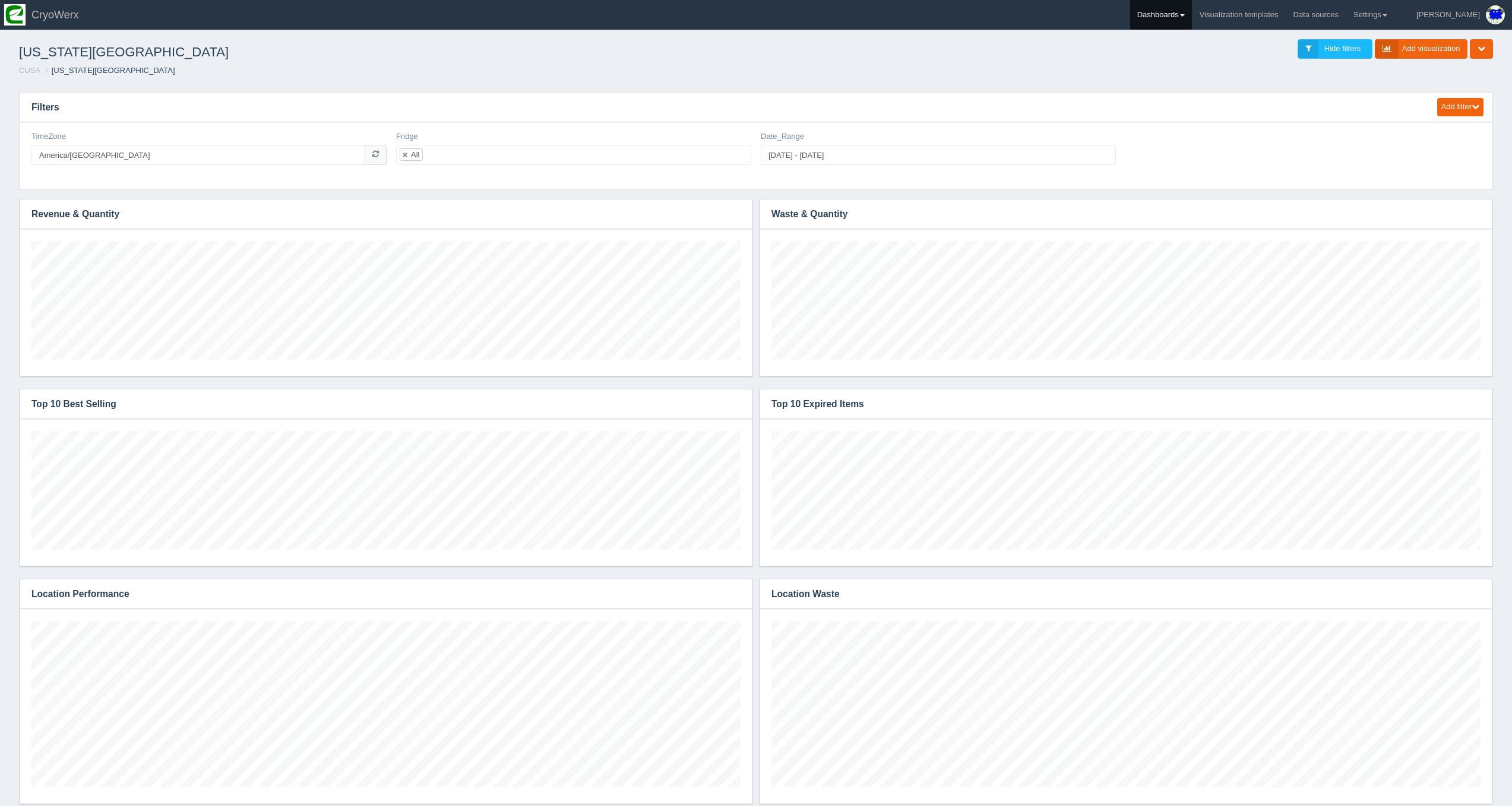
click at [1192, 16] on link "Dashboards" at bounding box center [1161, 14] width 62 height 30
click at [1225, 83] on link "CUSA" at bounding box center [1211, 78] width 160 height 23
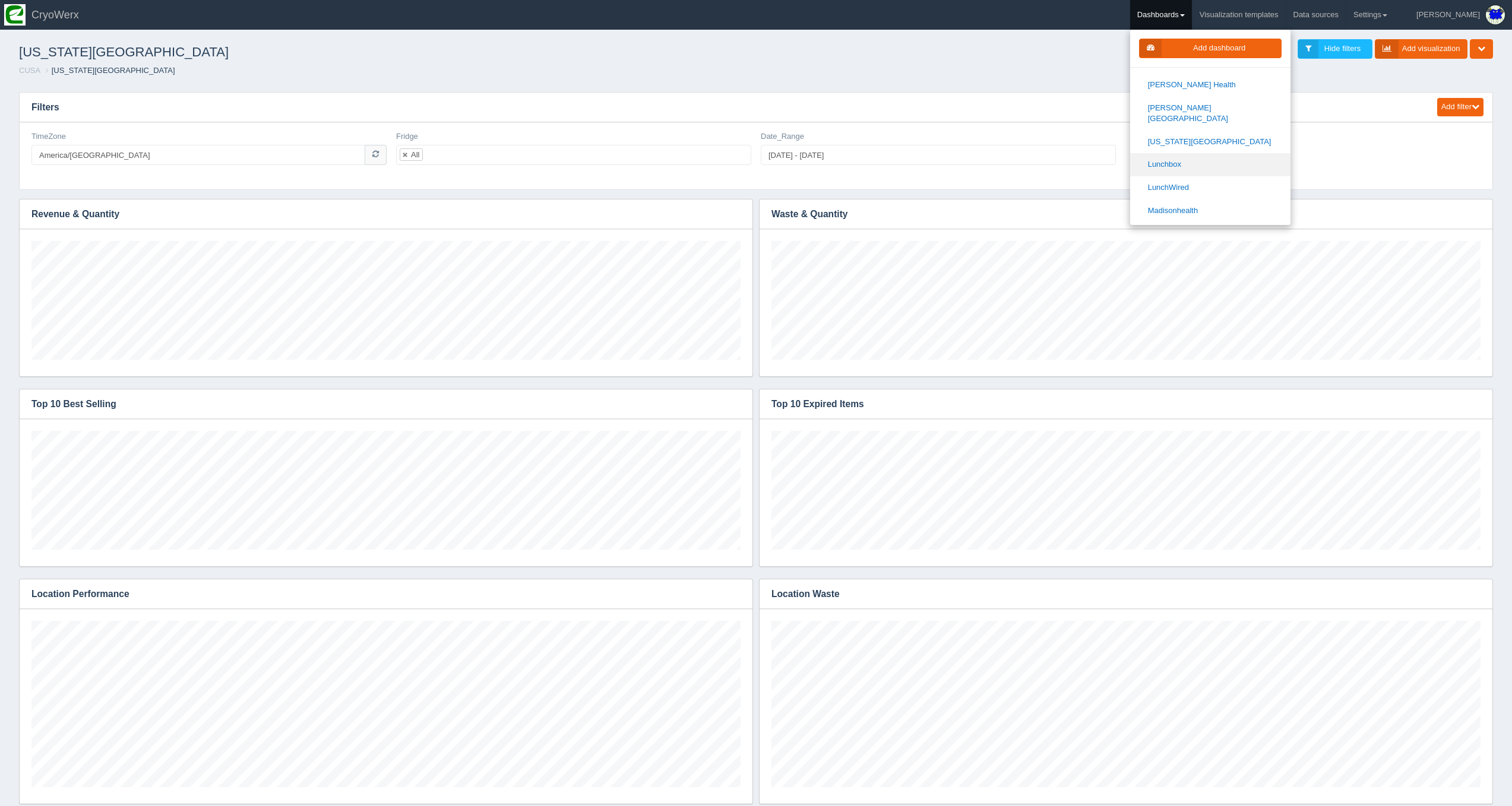
scroll to position [740, 0]
click at [1216, 151] on link "Lunchbox" at bounding box center [1211, 162] width 160 height 23
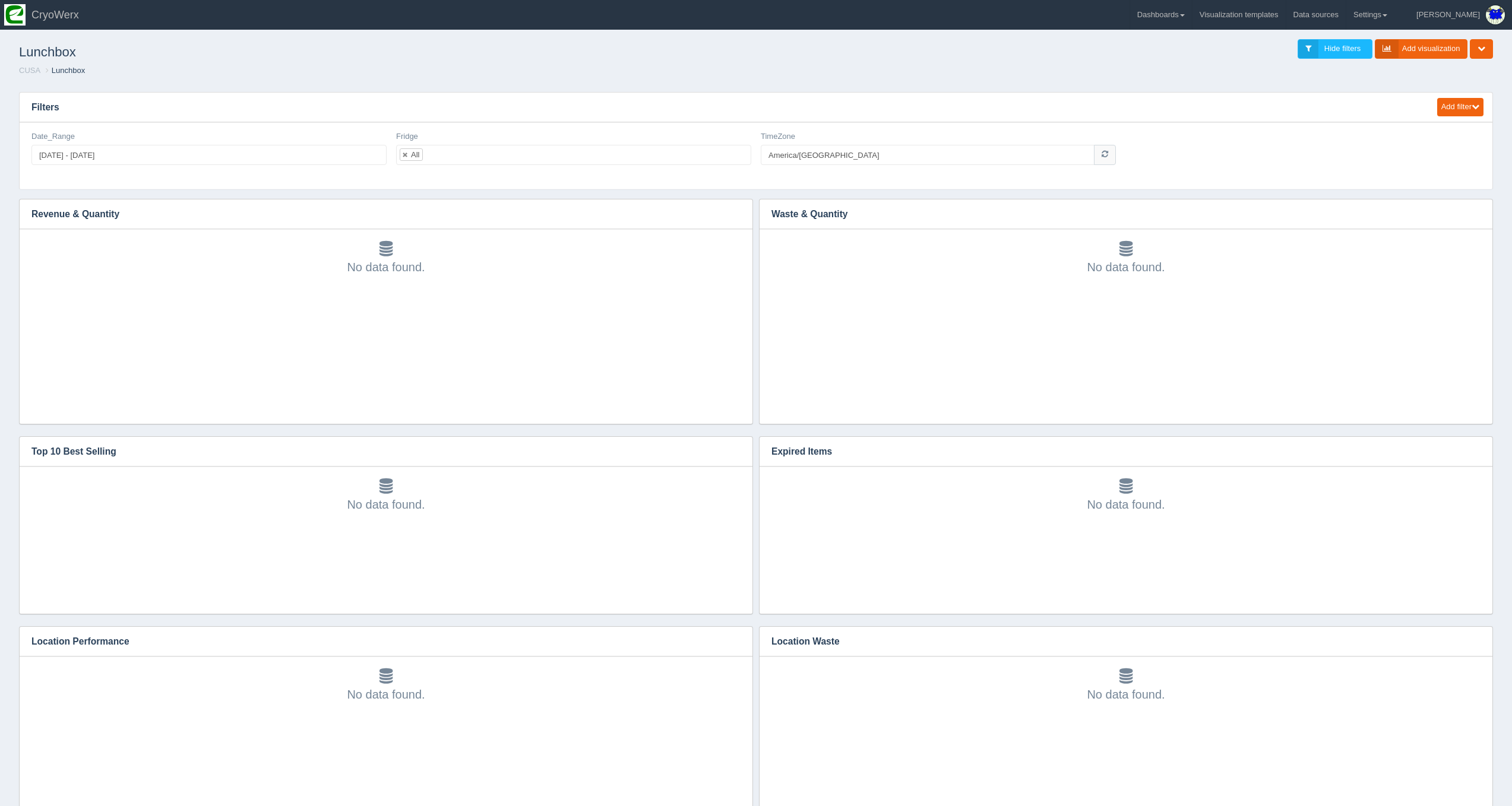
scroll to position [71, 339]
